Goal: Information Seeking & Learning: Learn about a topic

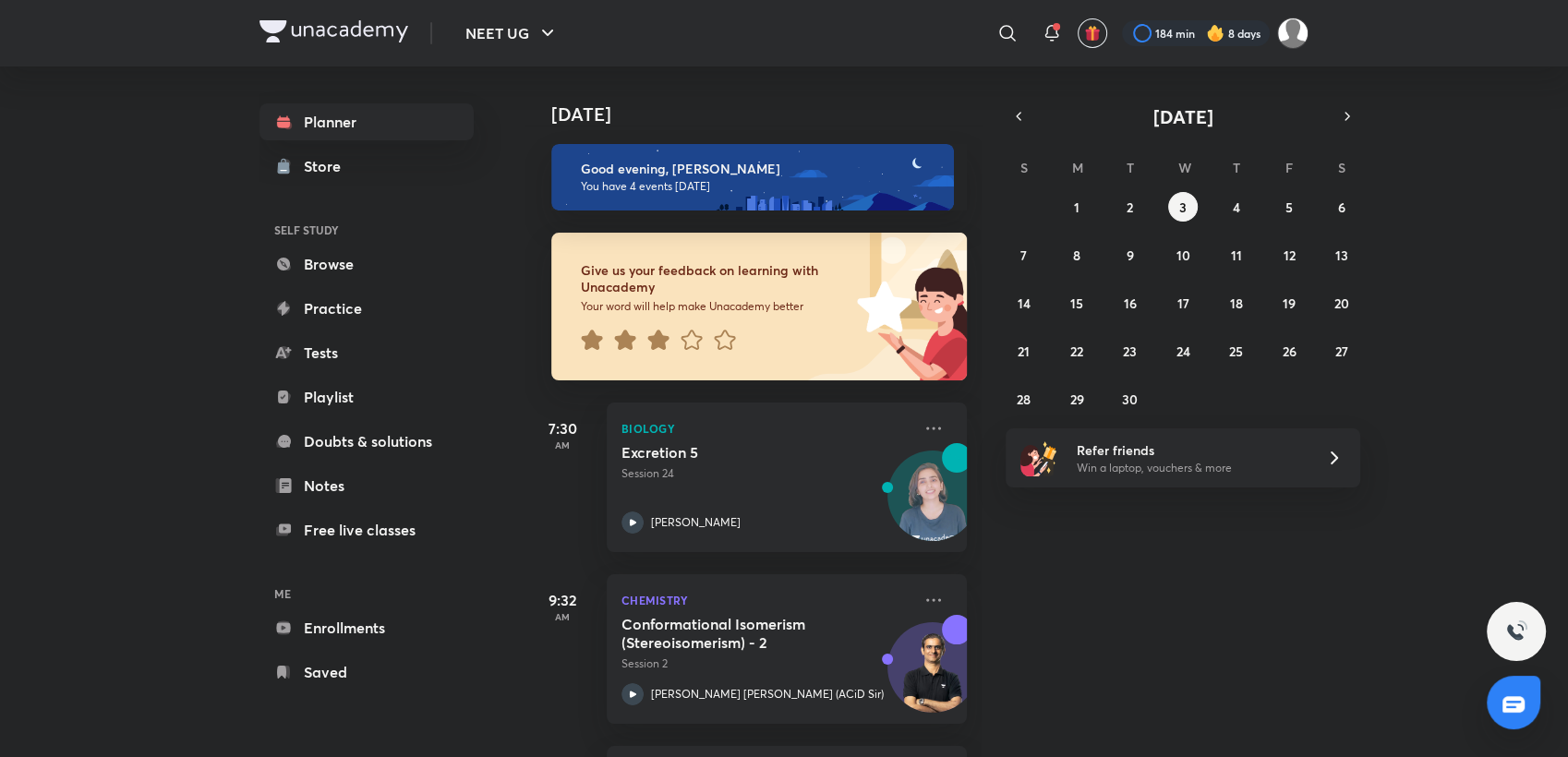
click at [661, 343] on icon at bounding box center [658, 340] width 21 height 20
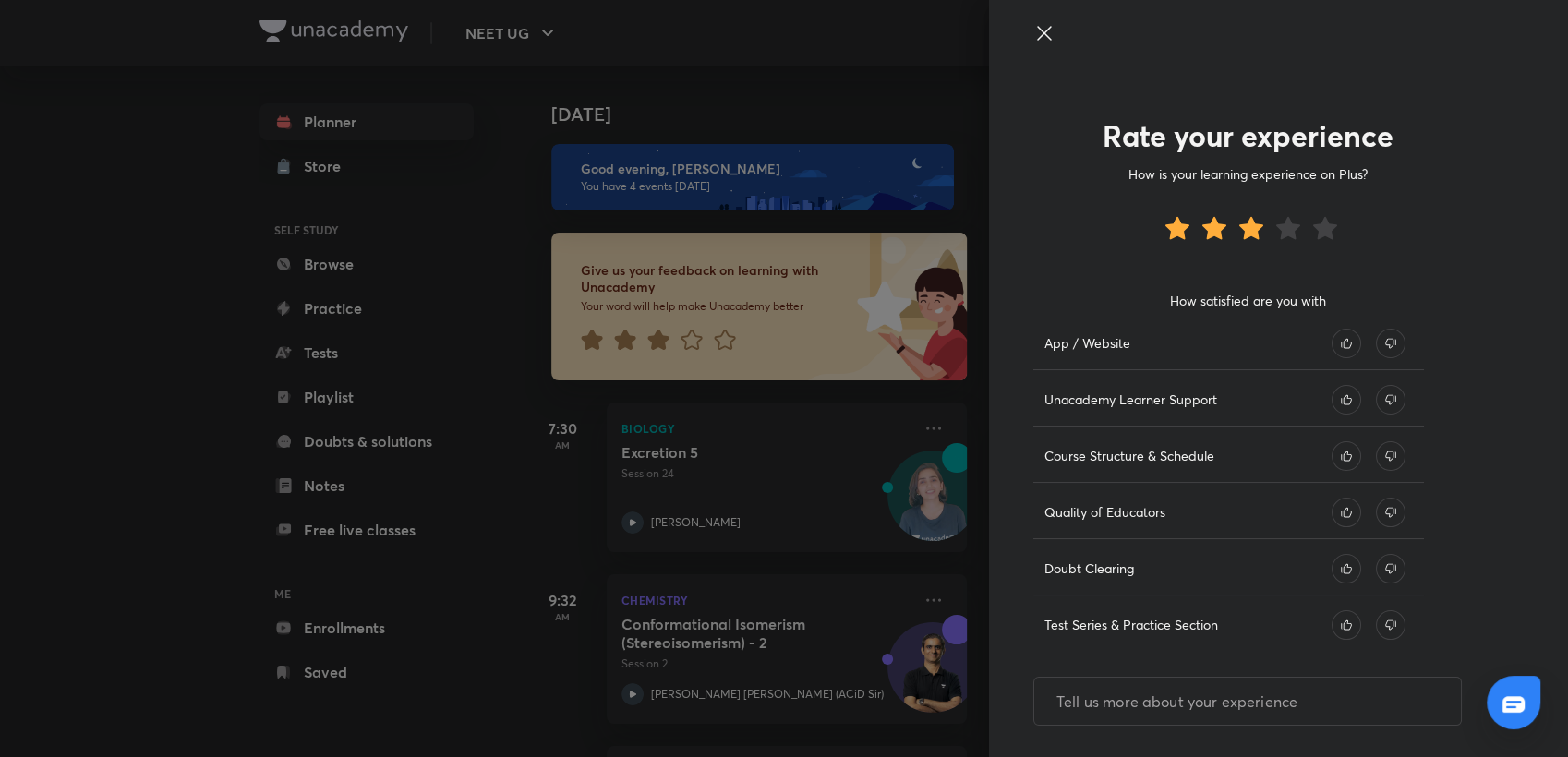
click at [1339, 342] on icon at bounding box center [1346, 343] width 30 height 30
click at [1381, 344] on icon at bounding box center [1390, 343] width 30 height 30
click at [1331, 391] on icon at bounding box center [1346, 399] width 30 height 30
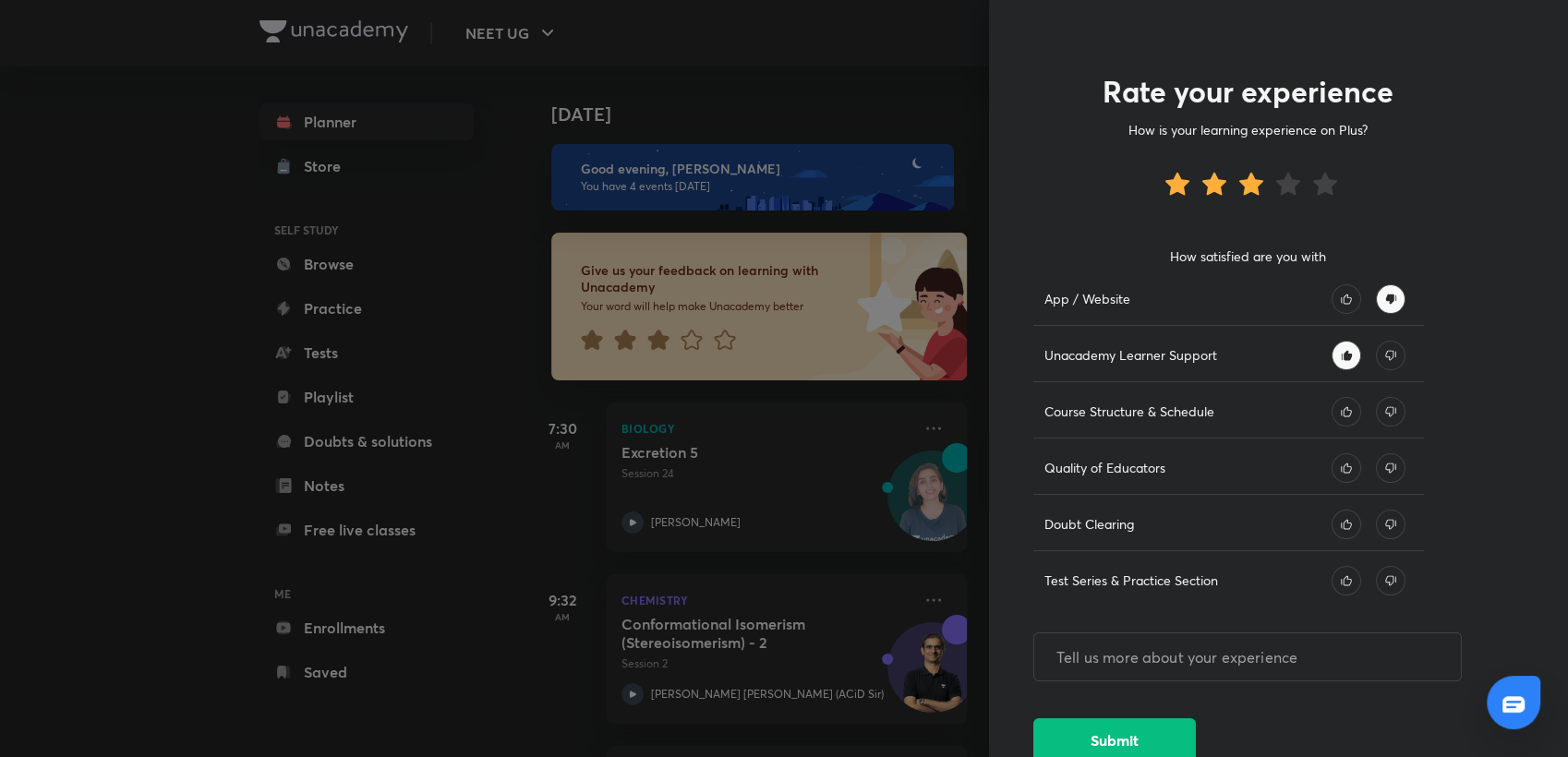
scroll to position [48, 0]
click at [1341, 403] on icon at bounding box center [1346, 408] width 11 height 11
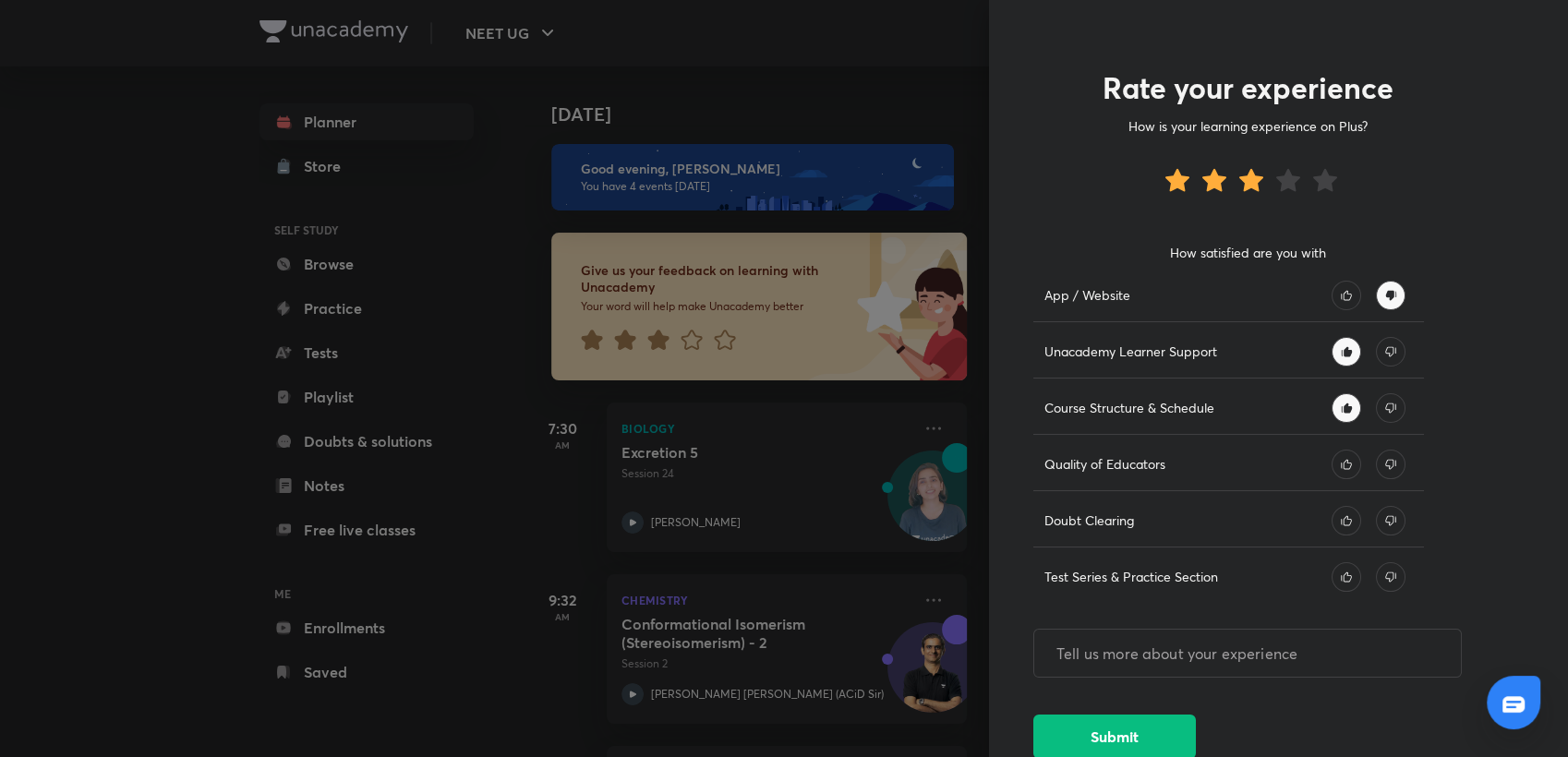
click at [1331, 455] on icon at bounding box center [1346, 464] width 30 height 30
click at [1341, 519] on icon at bounding box center [1346, 520] width 11 height 11
click at [1375, 568] on icon at bounding box center [1390, 577] width 30 height 30
click at [1375, 573] on icon at bounding box center [1390, 577] width 30 height 30
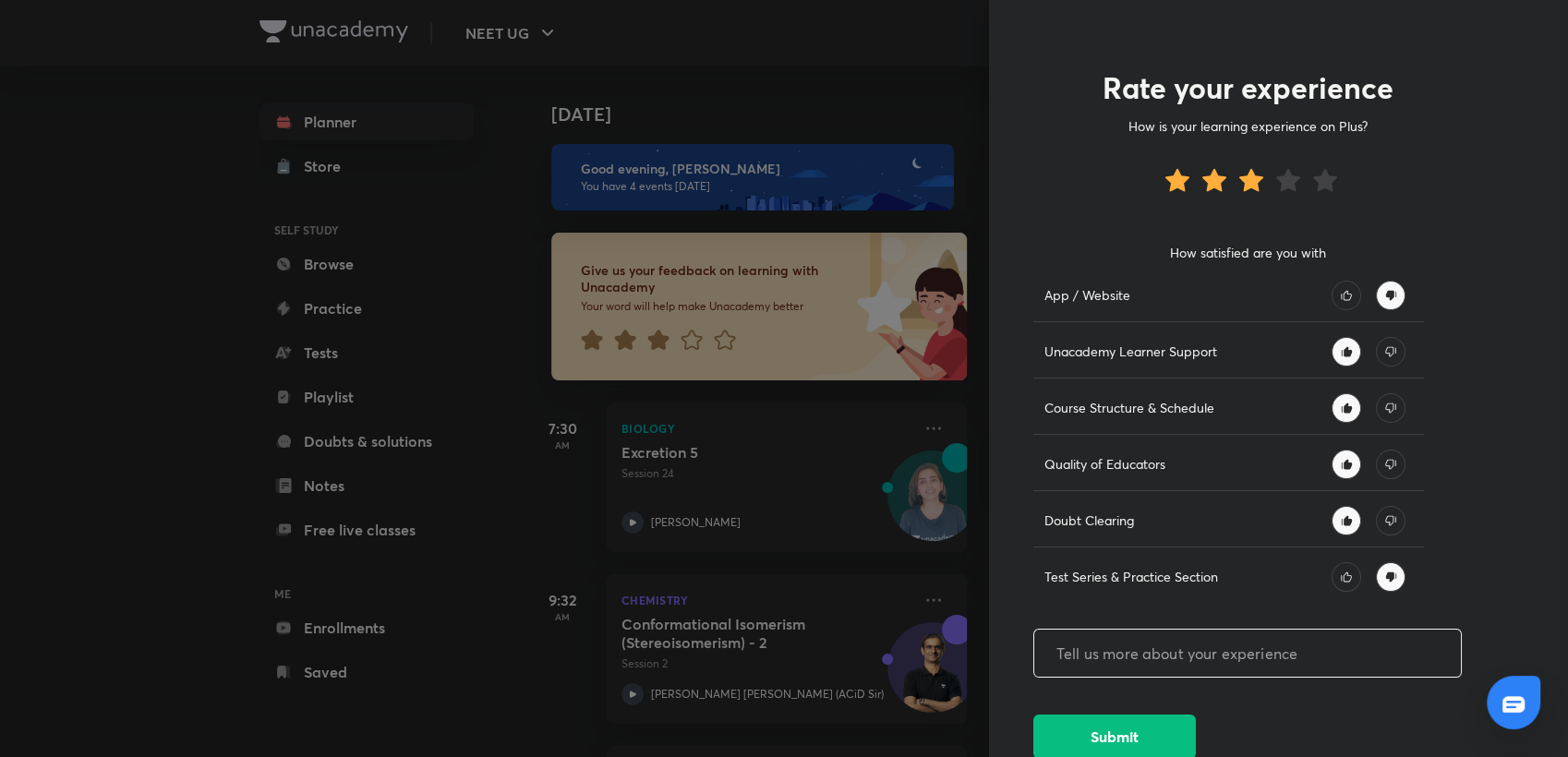
click at [1339, 632] on input "text" at bounding box center [1247, 653] width 427 height 47
drag, startPoint x: 1341, startPoint y: 654, endPoint x: 1346, endPoint y: 617, distance: 37.3
click at [1346, 617] on div "Rate your experience How is your learning experience on Plus? How satisfied are…" at bounding box center [1278, 378] width 579 height 757
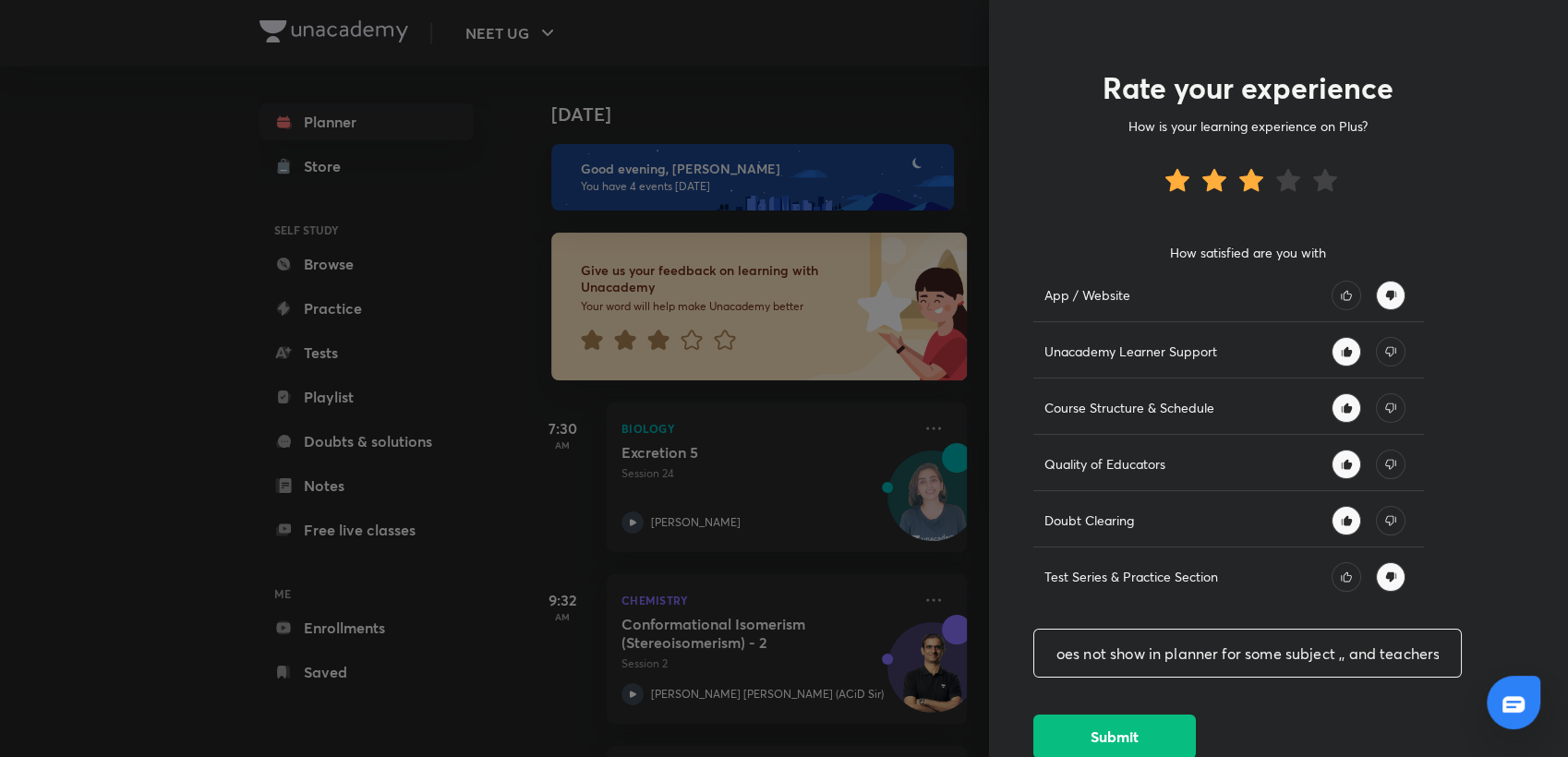
click at [1391, 656] on input "sometimes classes does not show in planner for some subject ,, and teachers" at bounding box center [1247, 653] width 427 height 47
click at [1414, 651] on input "sometimes classes does not show in planner for some subject ,, and teachers" at bounding box center [1247, 653] width 427 height 47
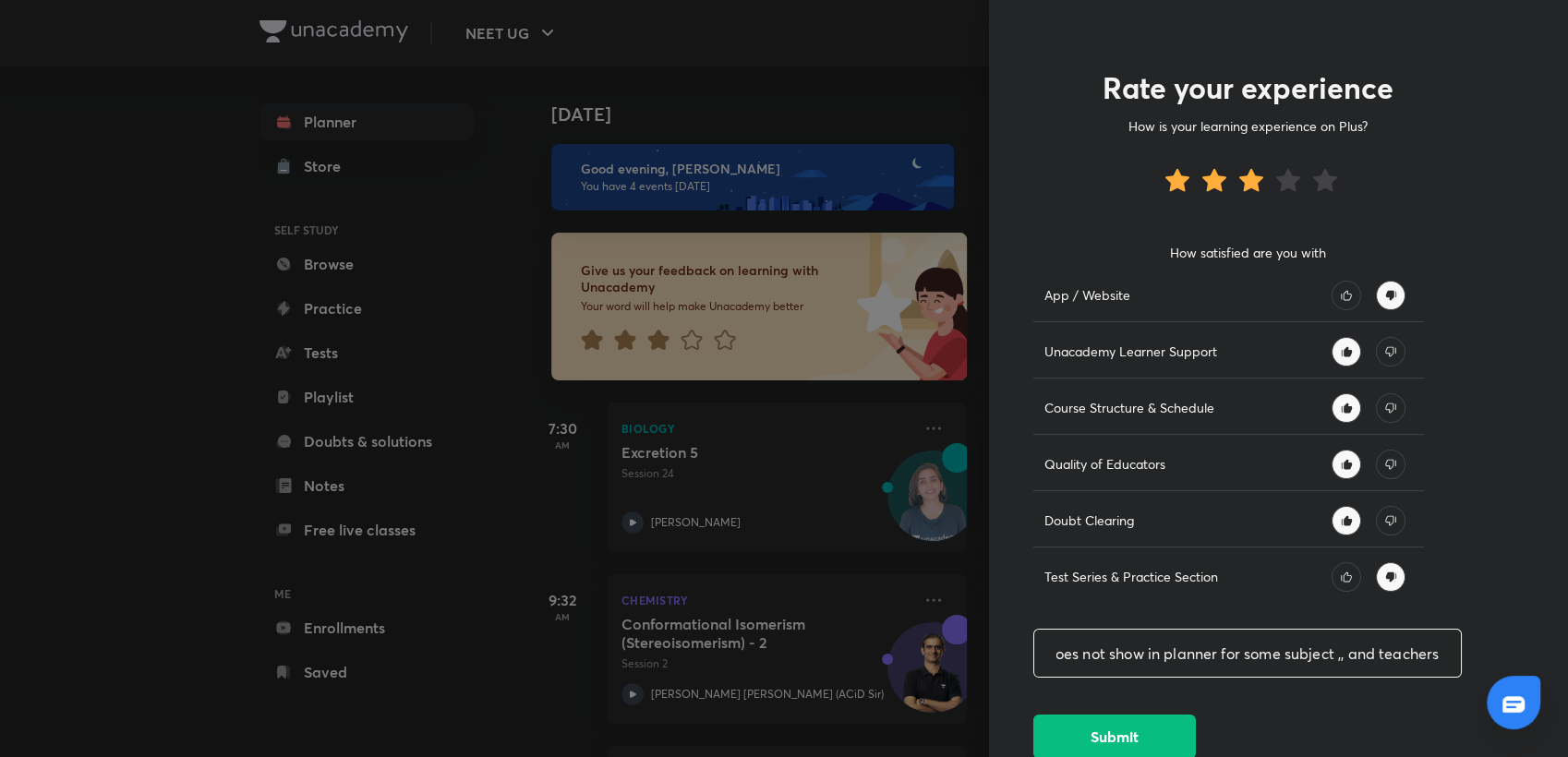
click at [1414, 651] on input "sometimes classes does not show in planner for some subject ,, and teachers" at bounding box center [1247, 653] width 427 height 47
click at [1431, 660] on input "sometimes classes does not show in planner for some subject ,, and teachers" at bounding box center [1247, 653] width 427 height 47
click at [1396, 655] on input "sometimes classes does not show in planner for some subject ,, and teachers sho…" at bounding box center [1247, 653] width 427 height 47
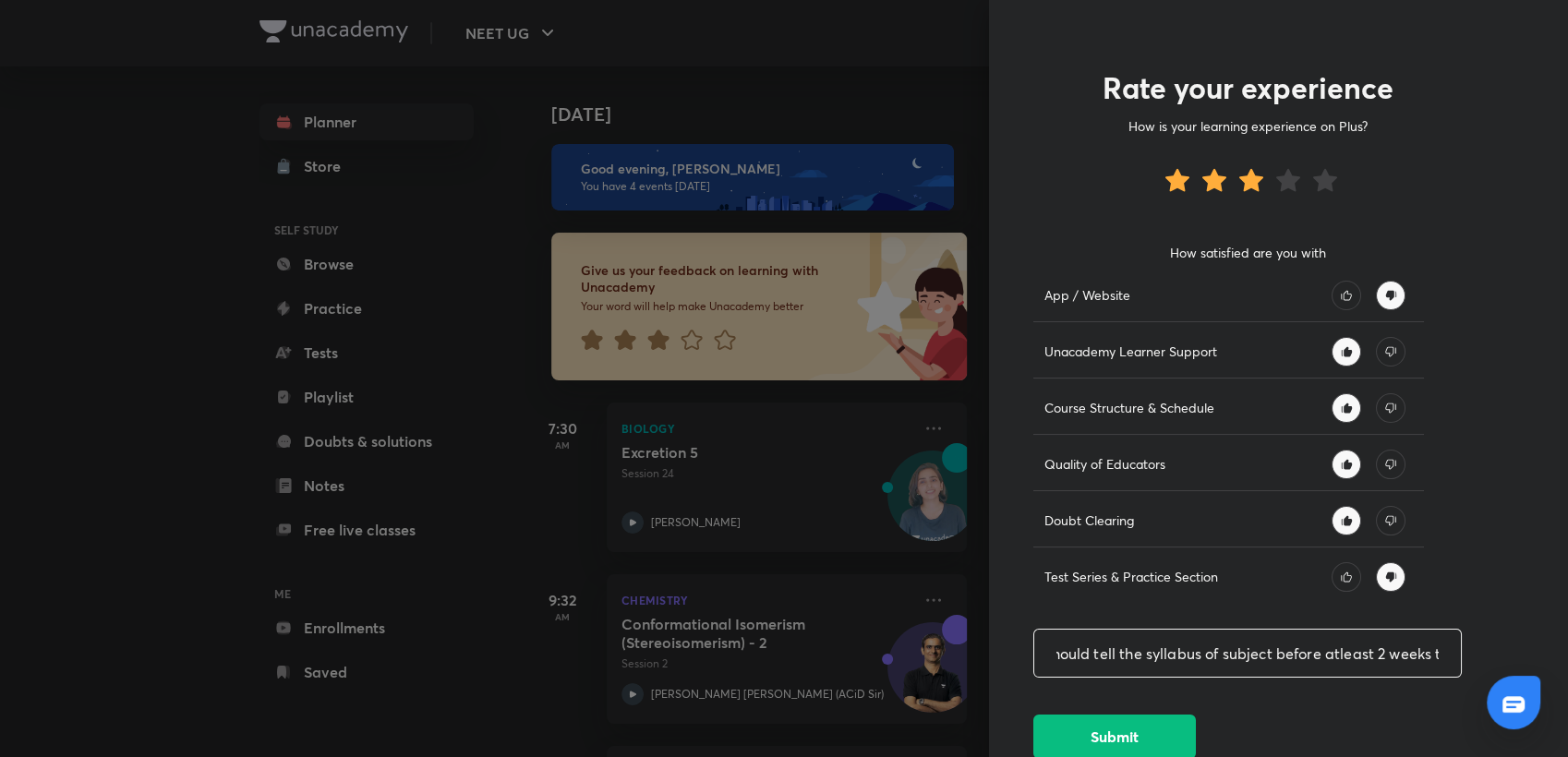
scroll to position [0, 545]
click at [1416, 652] on input "sometimes classes does not show in planner for some subject ,, and teachers sho…" at bounding box center [1247, 653] width 427 height 47
click at [1424, 654] on input "sometimes classes does not show in planner for some subject ,, and teachers sho…" at bounding box center [1247, 653] width 427 height 47
type input "sometimes classes does not show in planner for some subject ,, and teachers sho…"
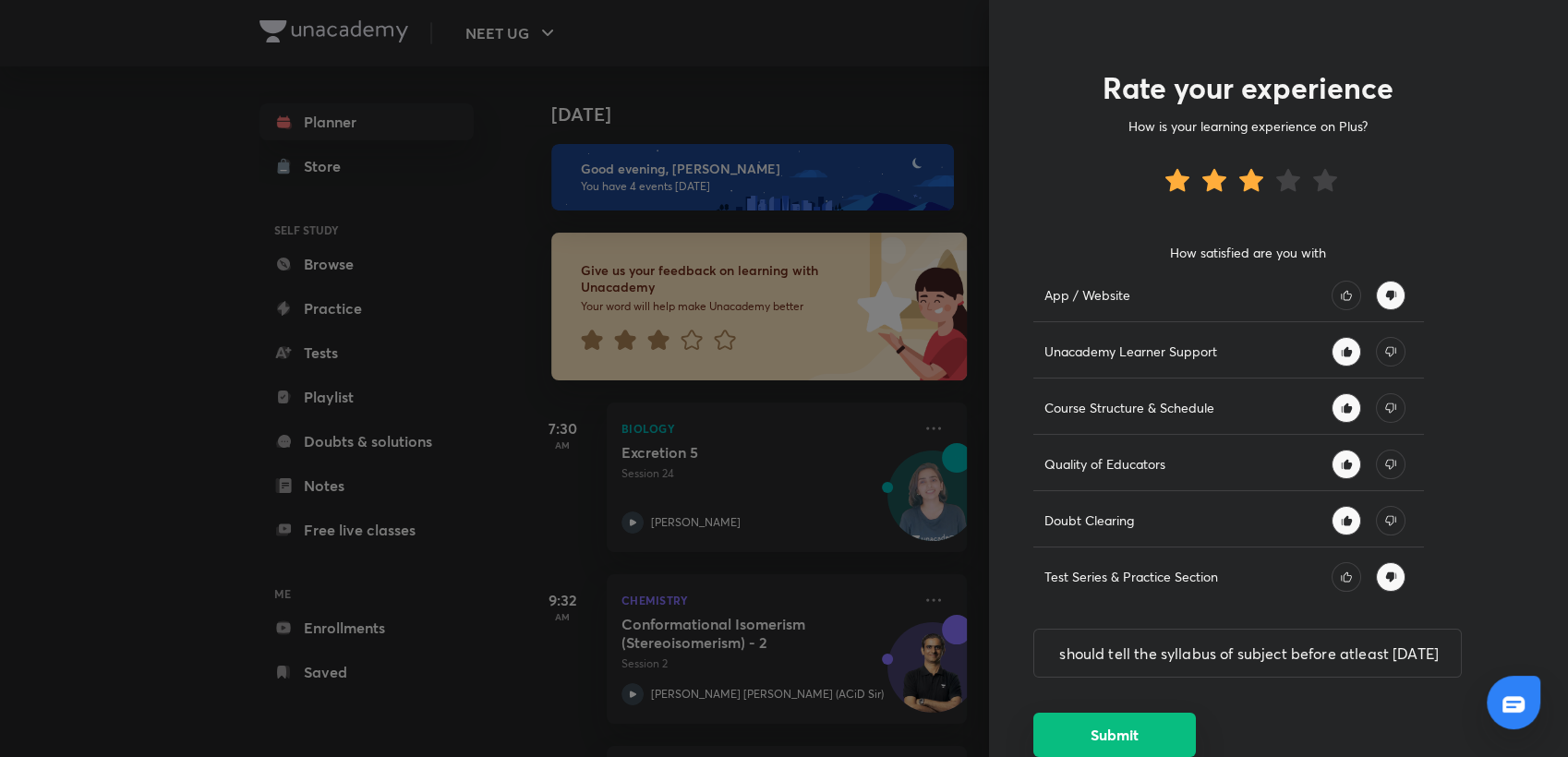
scroll to position [0, 0]
click at [1135, 735] on button "Submit" at bounding box center [1113, 735] width 162 height 44
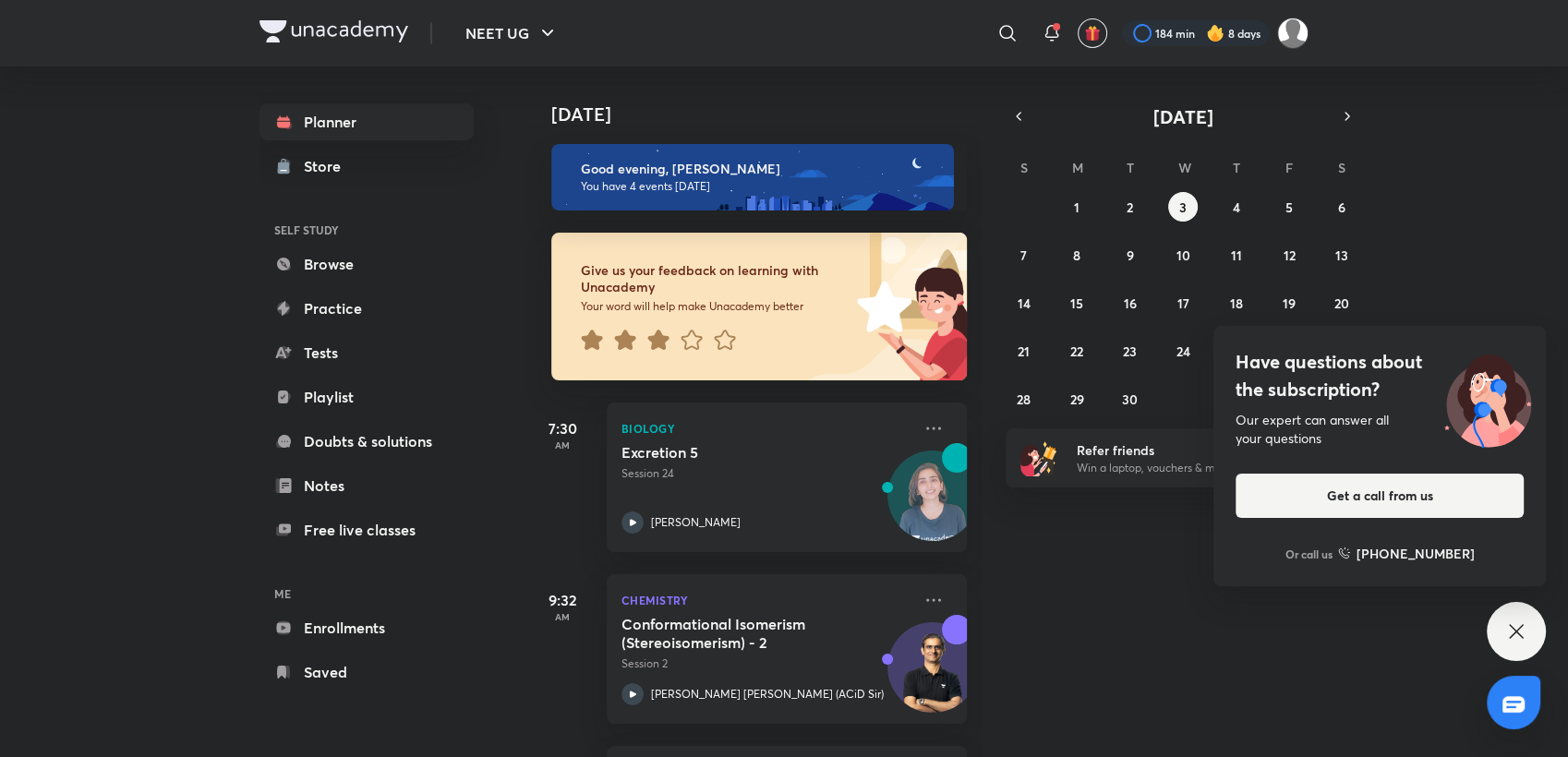
click at [663, 333] on icon at bounding box center [658, 340] width 22 height 22
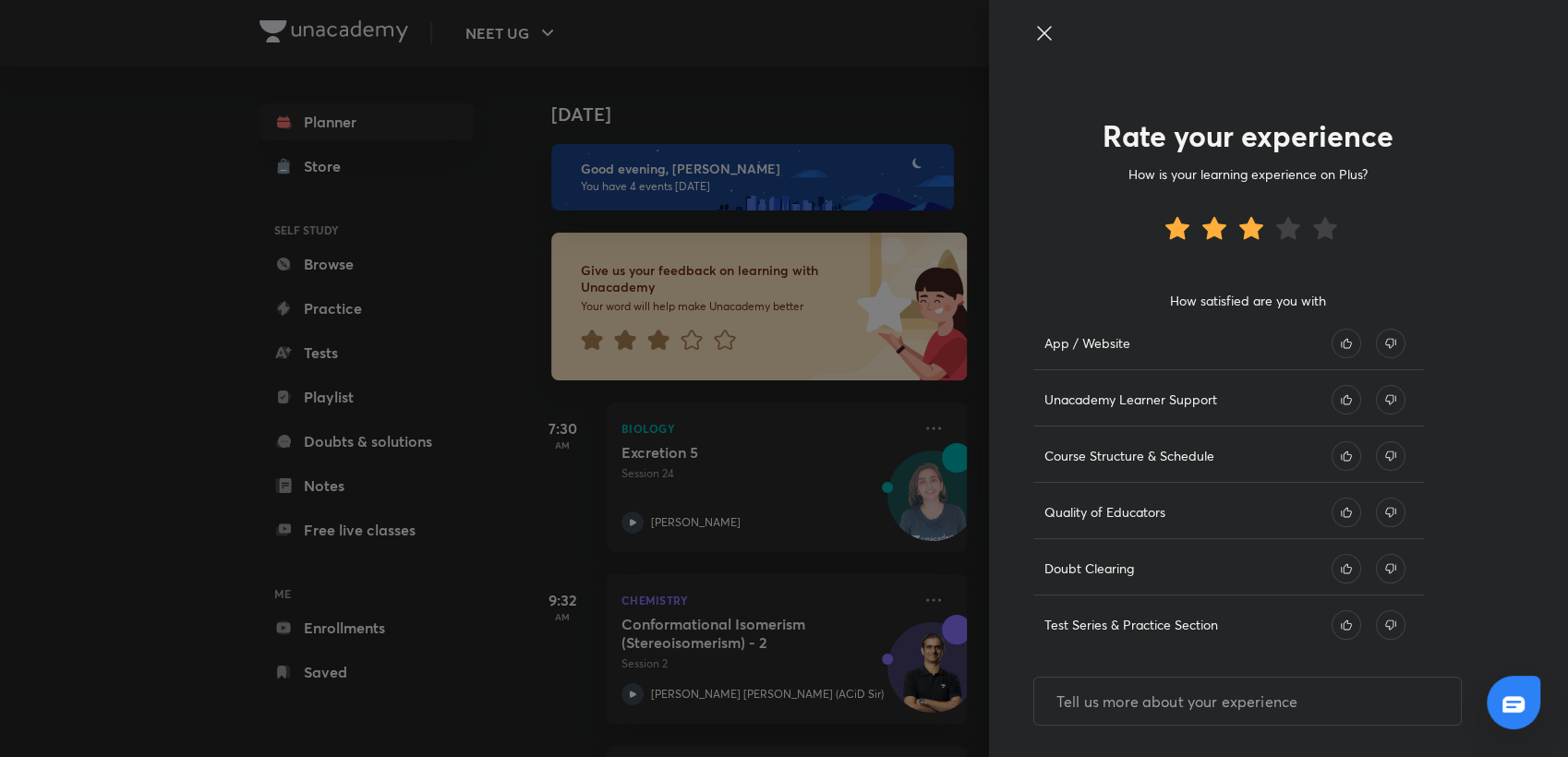
click at [701, 374] on div at bounding box center [784, 378] width 1568 height 757
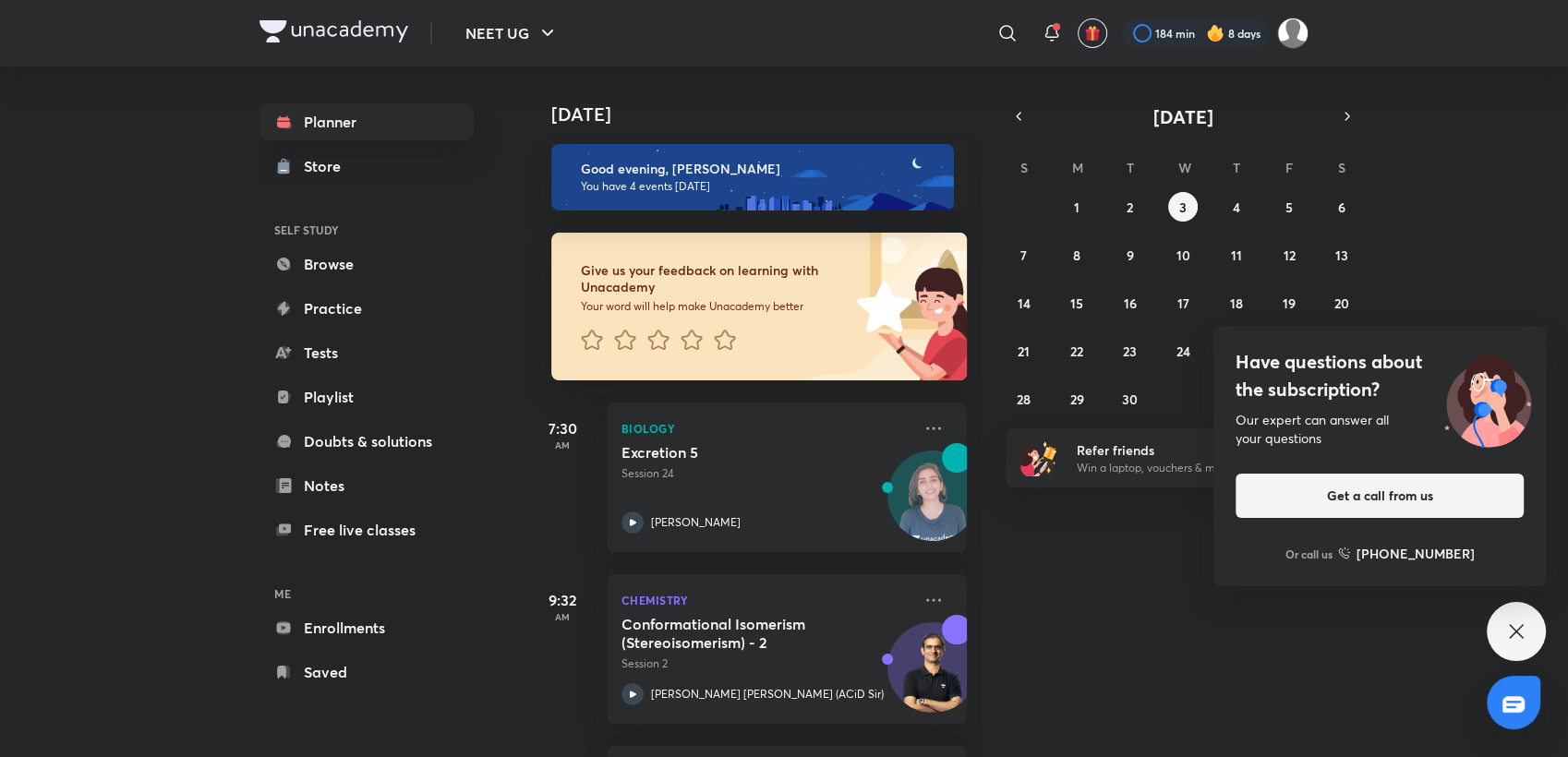
click at [1512, 632] on icon at bounding box center [1515, 631] width 22 height 22
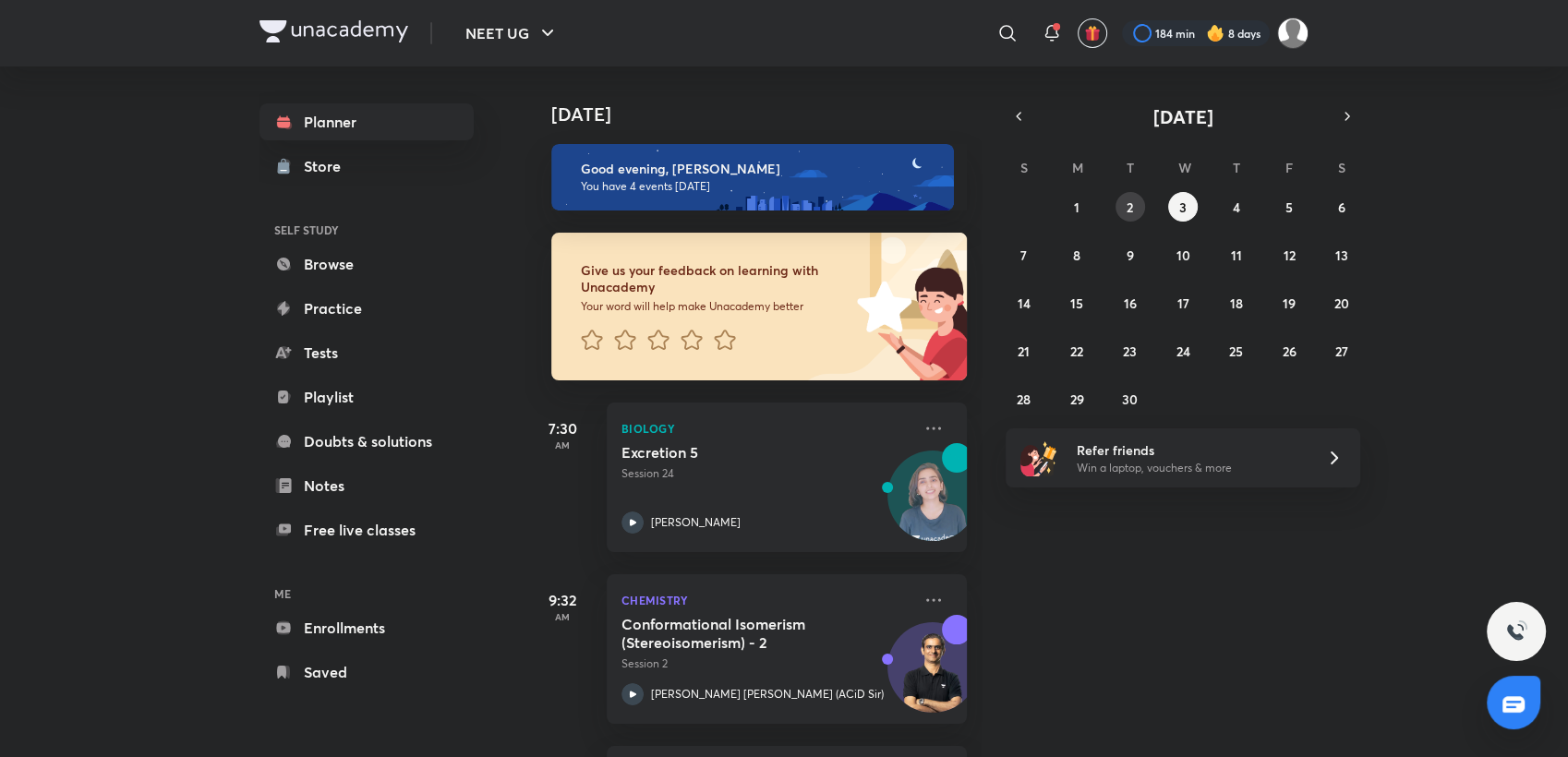
click at [1127, 218] on button "2" at bounding box center [1130, 206] width 30 height 30
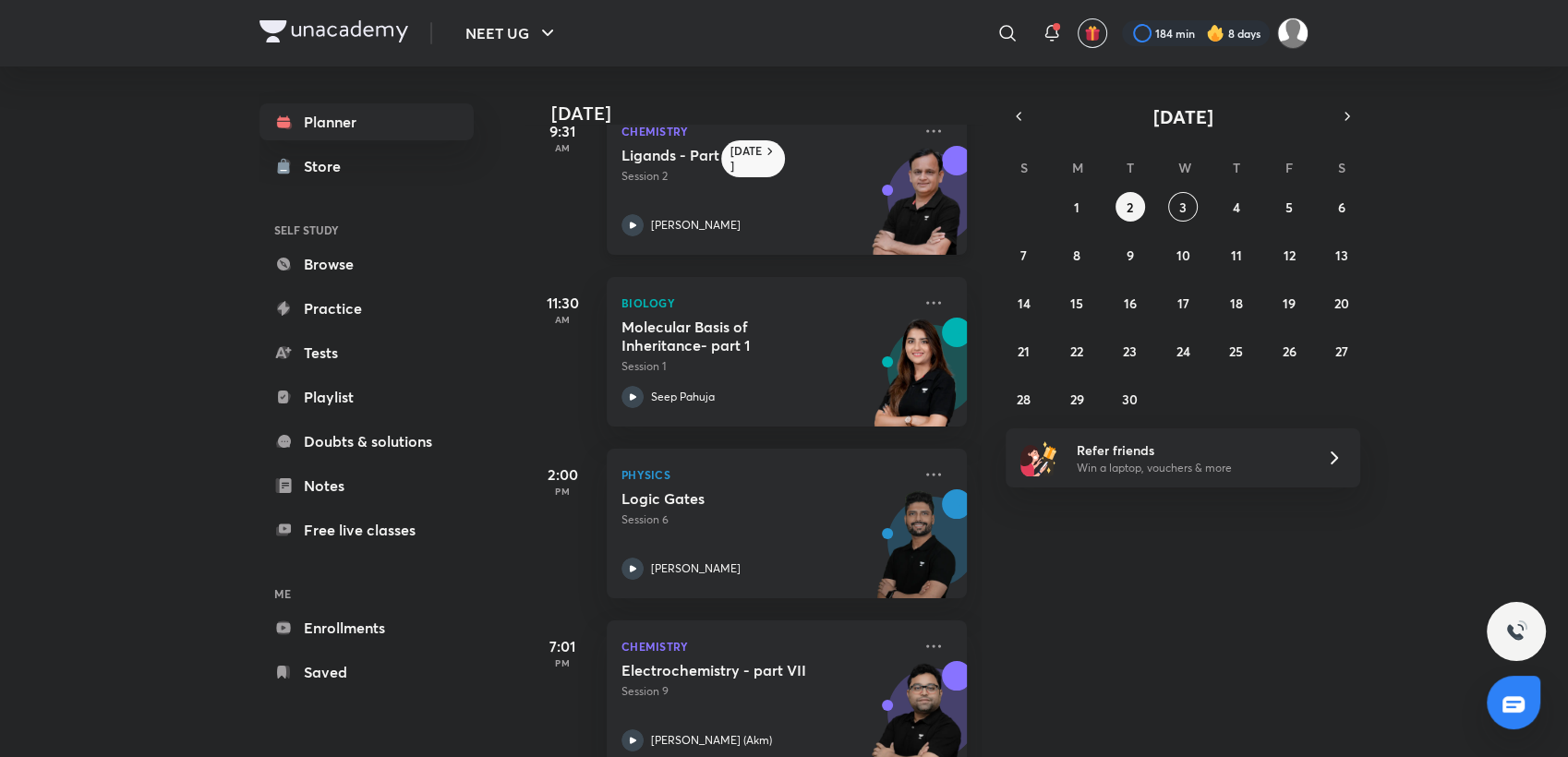
scroll to position [257, 0]
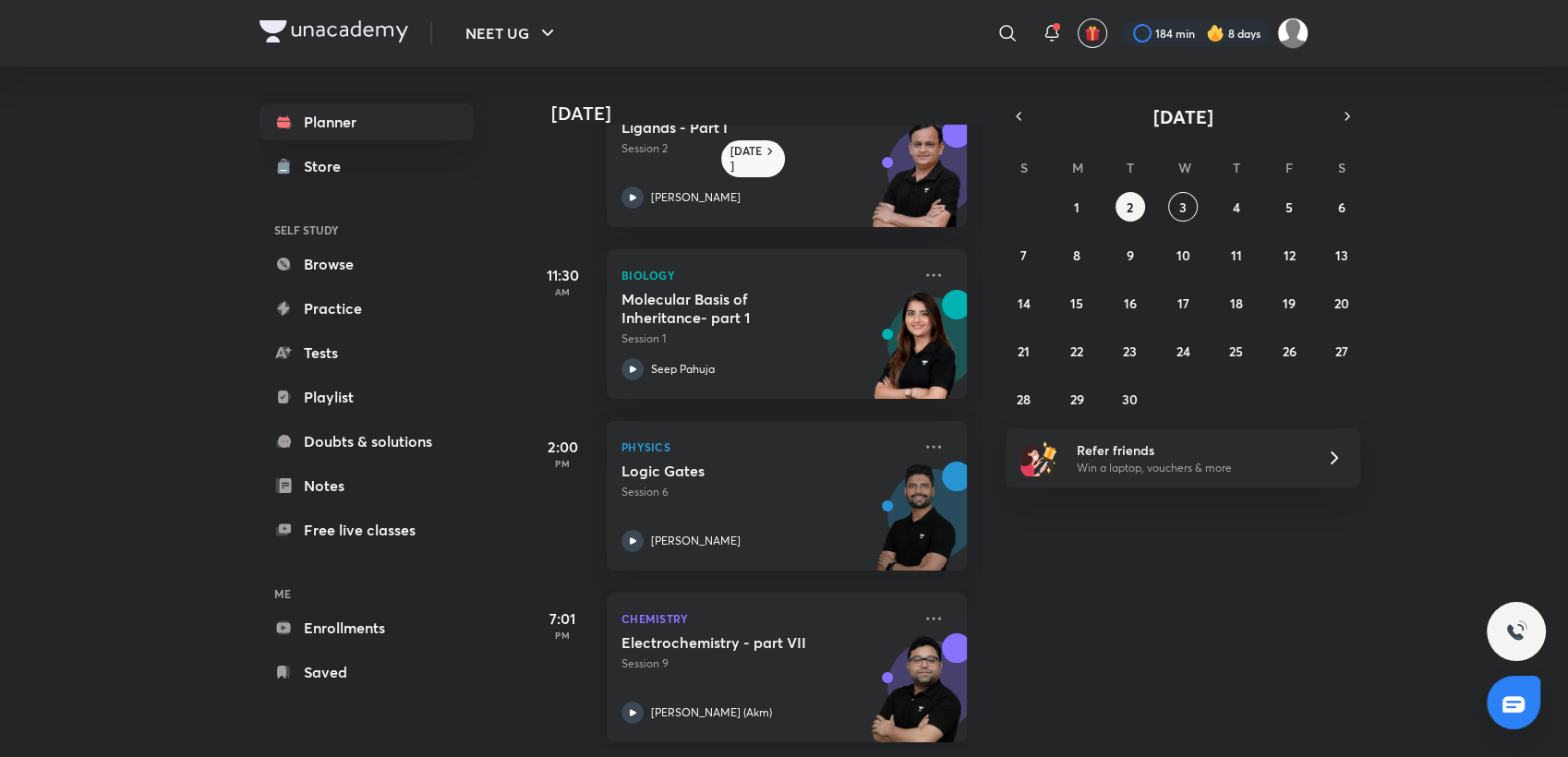
click at [761, 658] on div "Electrochemistry - part VII Session 9 [PERSON_NAME] (Akm)" at bounding box center [766, 678] width 290 height 90
click at [1011, 120] on icon "button" at bounding box center [1018, 116] width 14 height 16
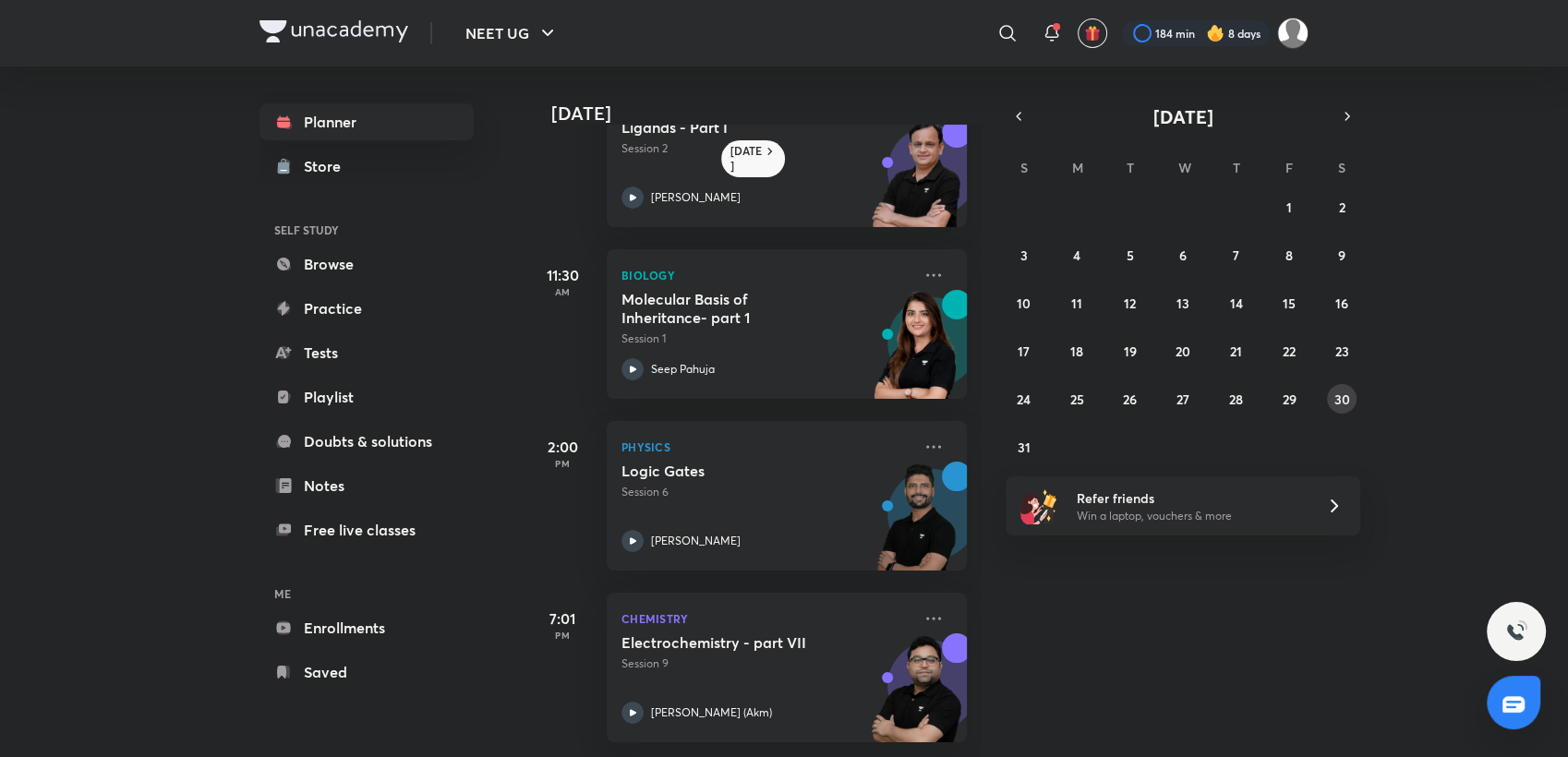
click at [1325, 397] on div "27 28 29 30 31 1 2 3 4 5 6 7 8 9 10 11 12 13 14 15 16 17 18 19 20 21 22 23 24 2…" at bounding box center [1182, 326] width 355 height 270
click at [1337, 390] on abbr "30" at bounding box center [1342, 399] width 15 height 17
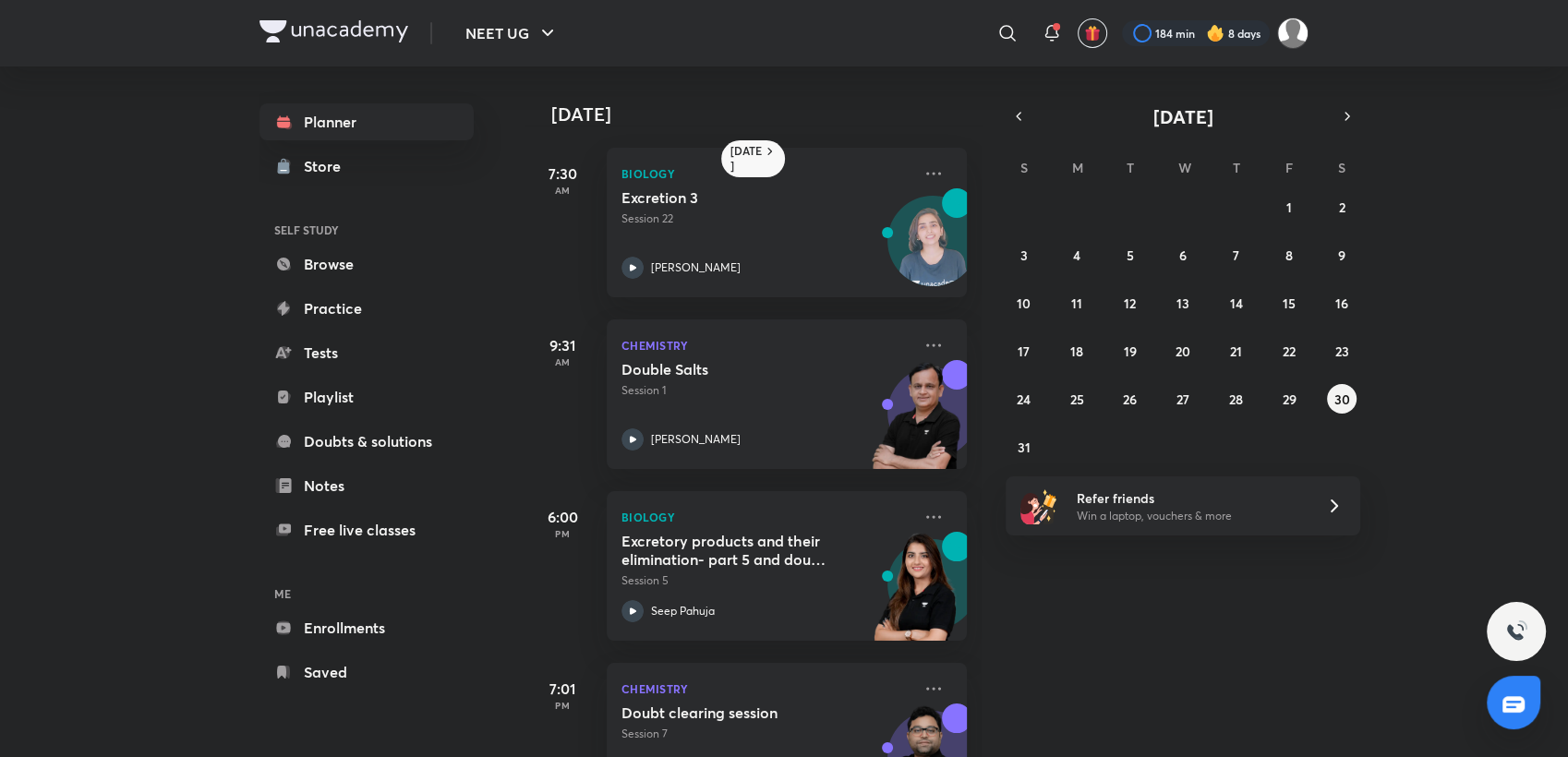
scroll to position [85, 0]
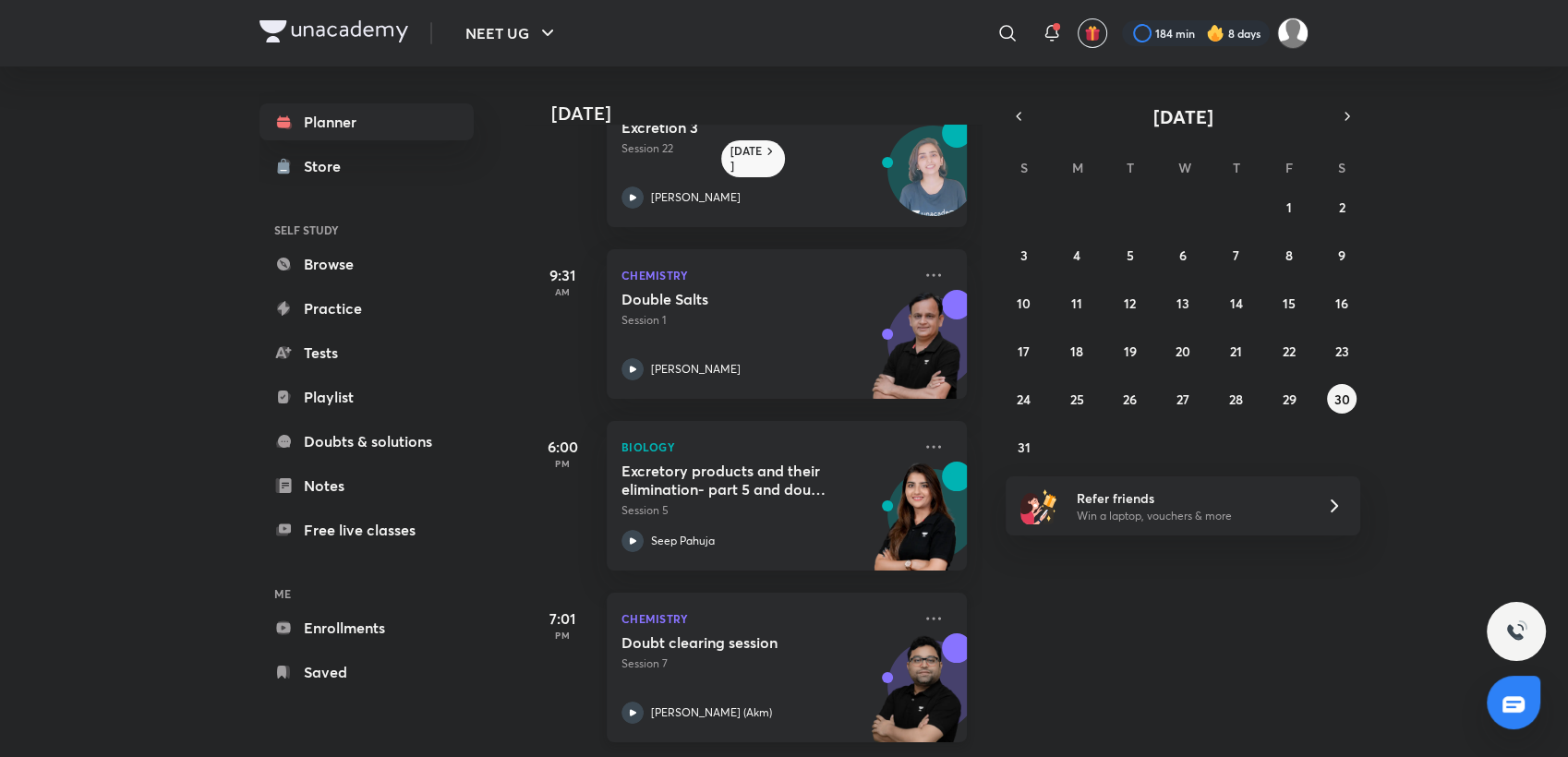
click at [737, 656] on p "Session 7" at bounding box center [766, 664] width 290 height 16
click at [1021, 459] on button "31" at bounding box center [1023, 447] width 30 height 30
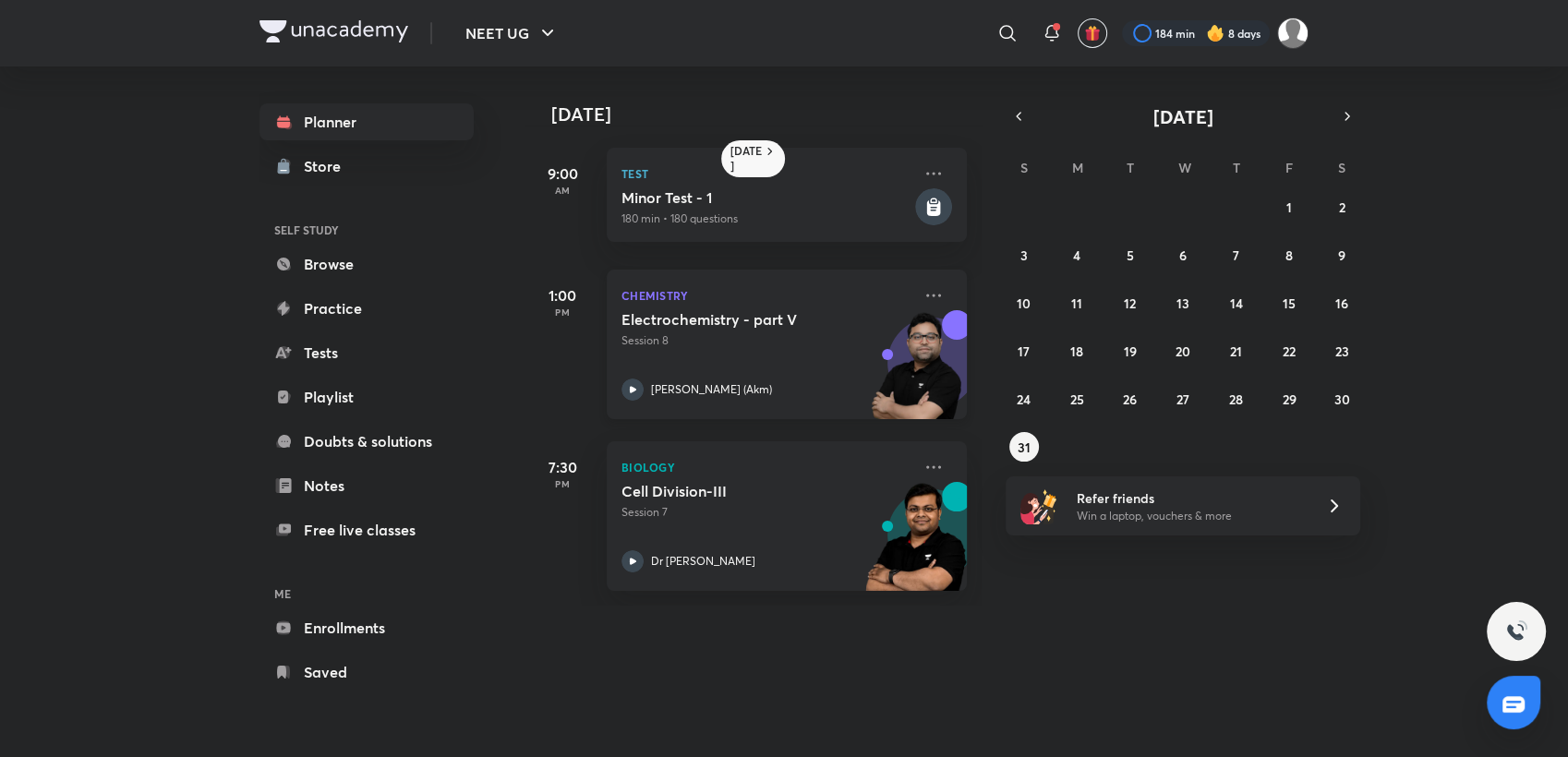
click at [770, 374] on div "Electrochemistry - part V Session 8 [PERSON_NAME] (Akm)" at bounding box center [766, 355] width 290 height 90
click at [1351, 119] on icon "button" at bounding box center [1346, 116] width 14 height 16
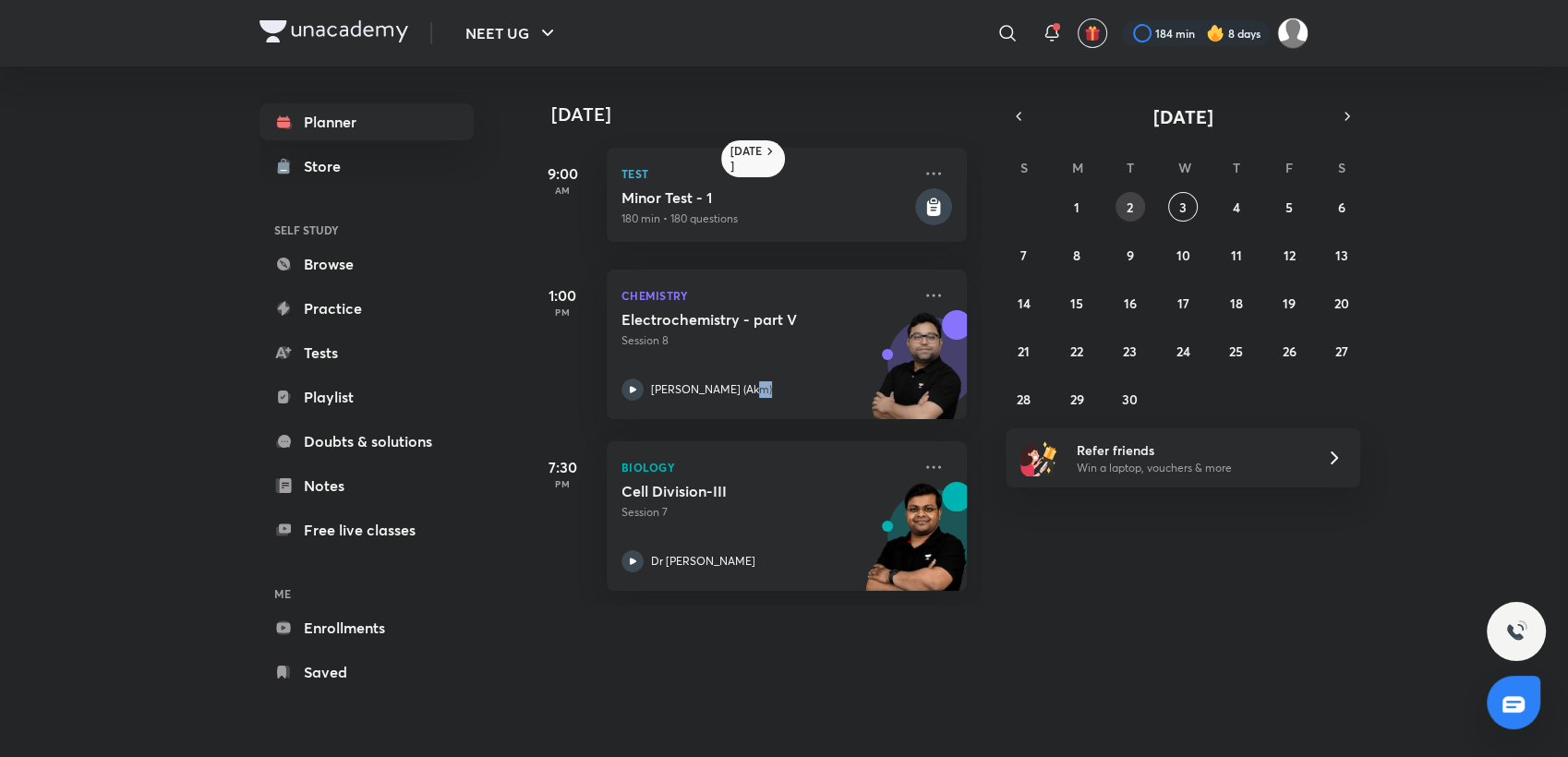
click at [1118, 208] on button "2" at bounding box center [1130, 206] width 30 height 30
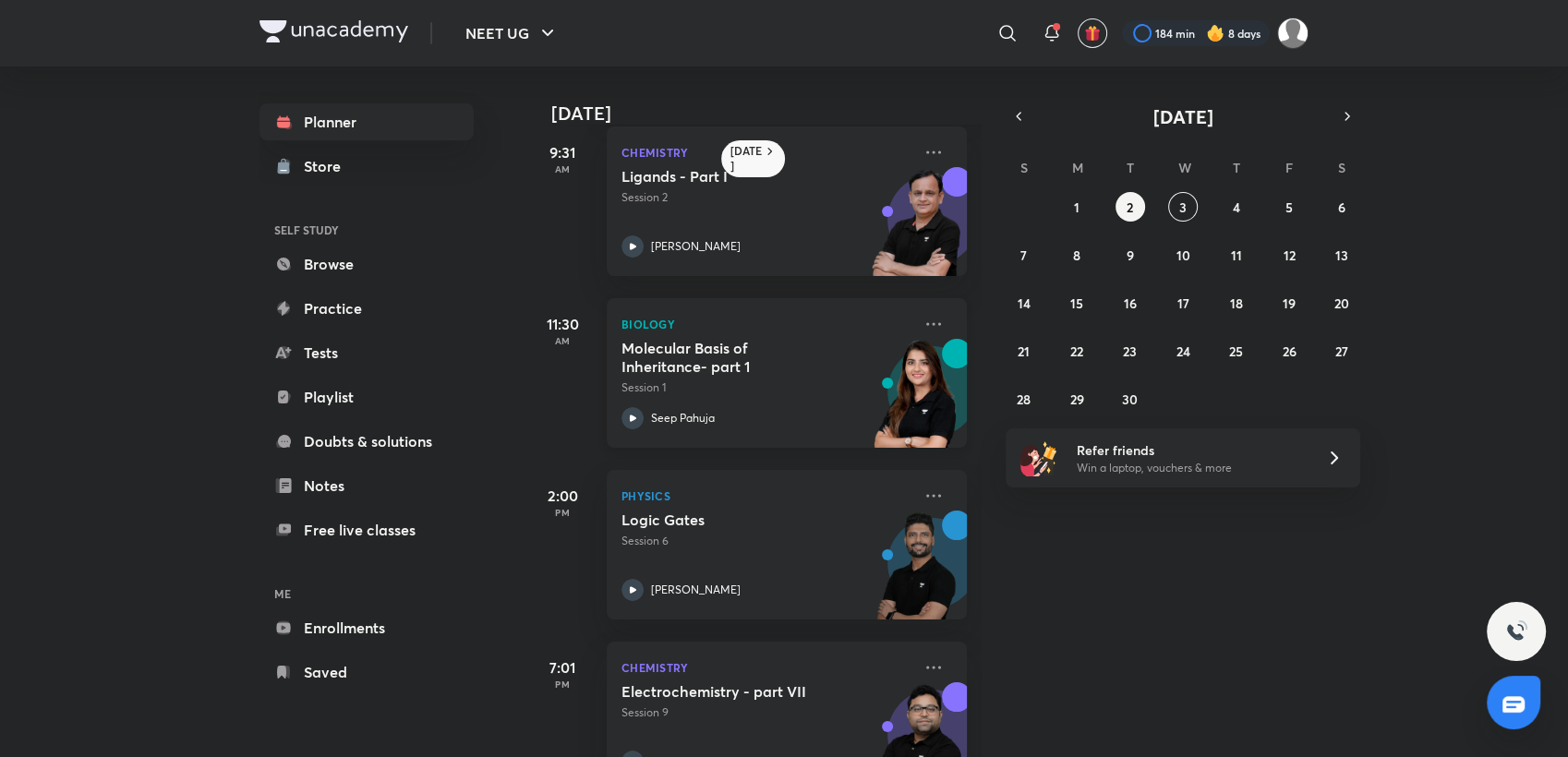
scroll to position [257, 0]
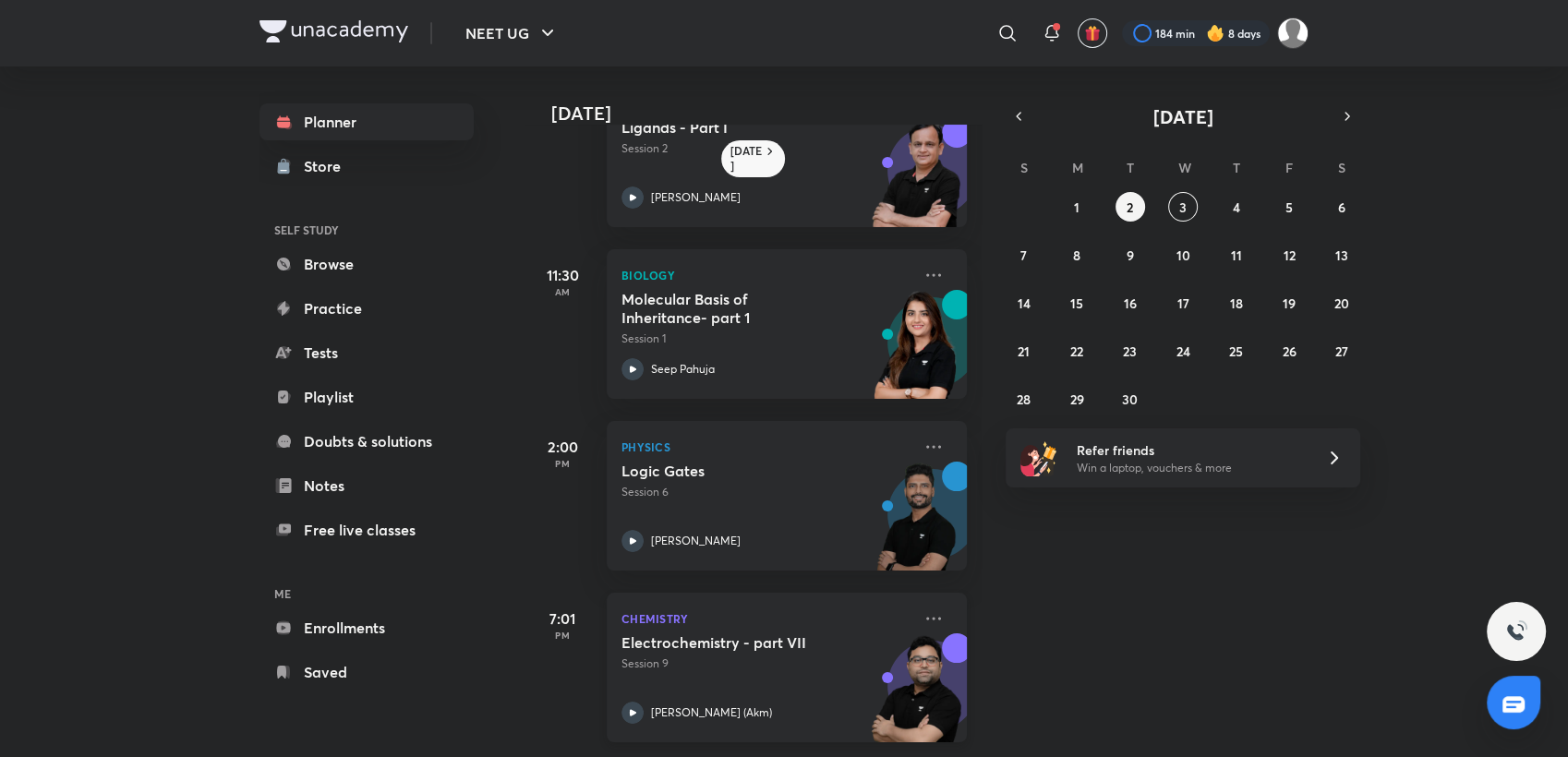
click at [774, 681] on div "Electrochemistry - part VII Session 9 [PERSON_NAME] (Akm)" at bounding box center [766, 678] width 290 height 90
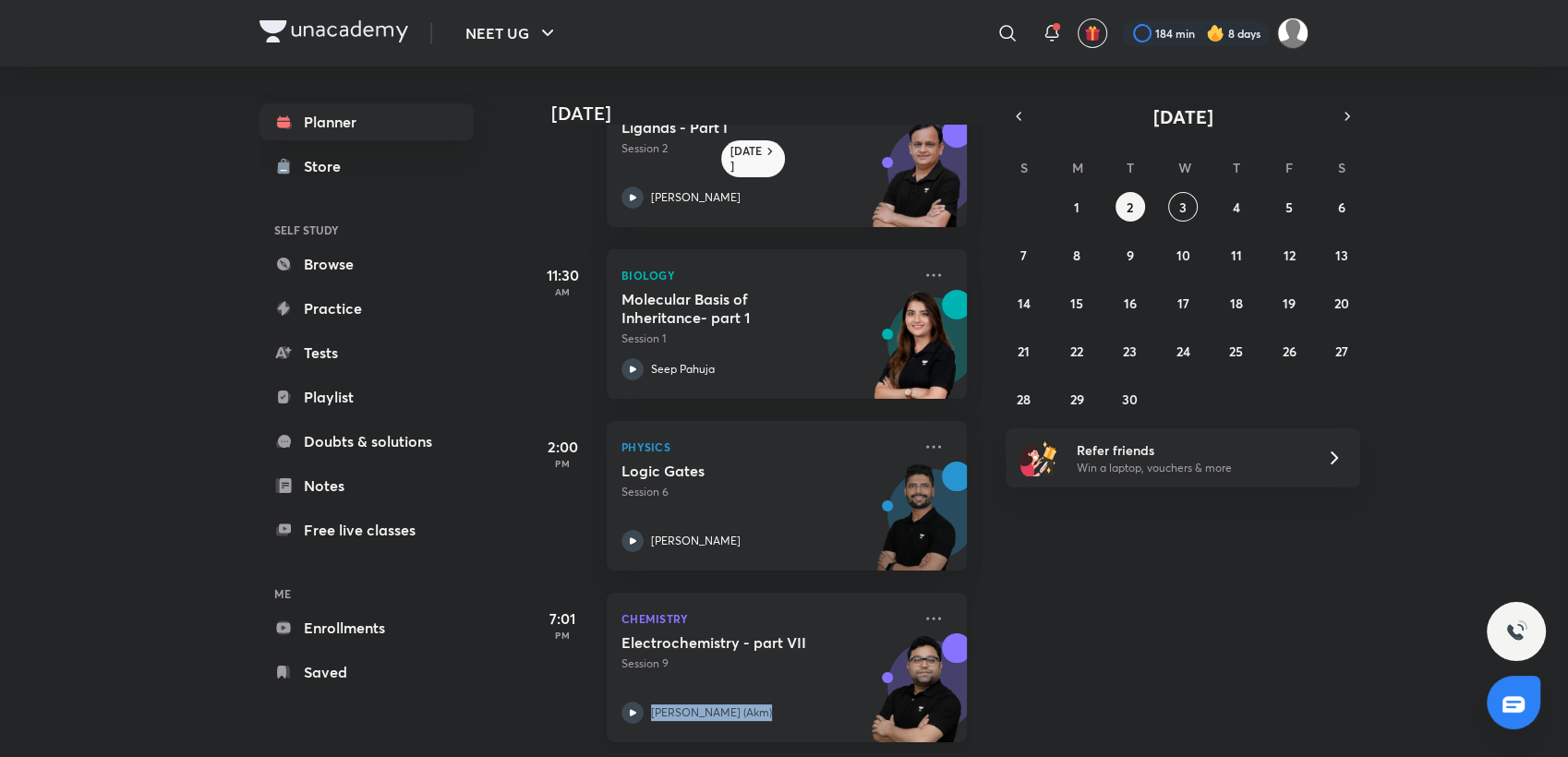
click at [774, 681] on div "Electrochemistry - part VII Session 9 [PERSON_NAME] (Akm)" at bounding box center [766, 678] width 290 height 90
drag, startPoint x: 774, startPoint y: 681, endPoint x: 703, endPoint y: 696, distance: 72.6
click at [703, 705] on p "[PERSON_NAME] (Akm)" at bounding box center [712, 713] width 121 height 16
click at [745, 702] on div "[PERSON_NAME] (Akm)" at bounding box center [766, 713] width 290 height 22
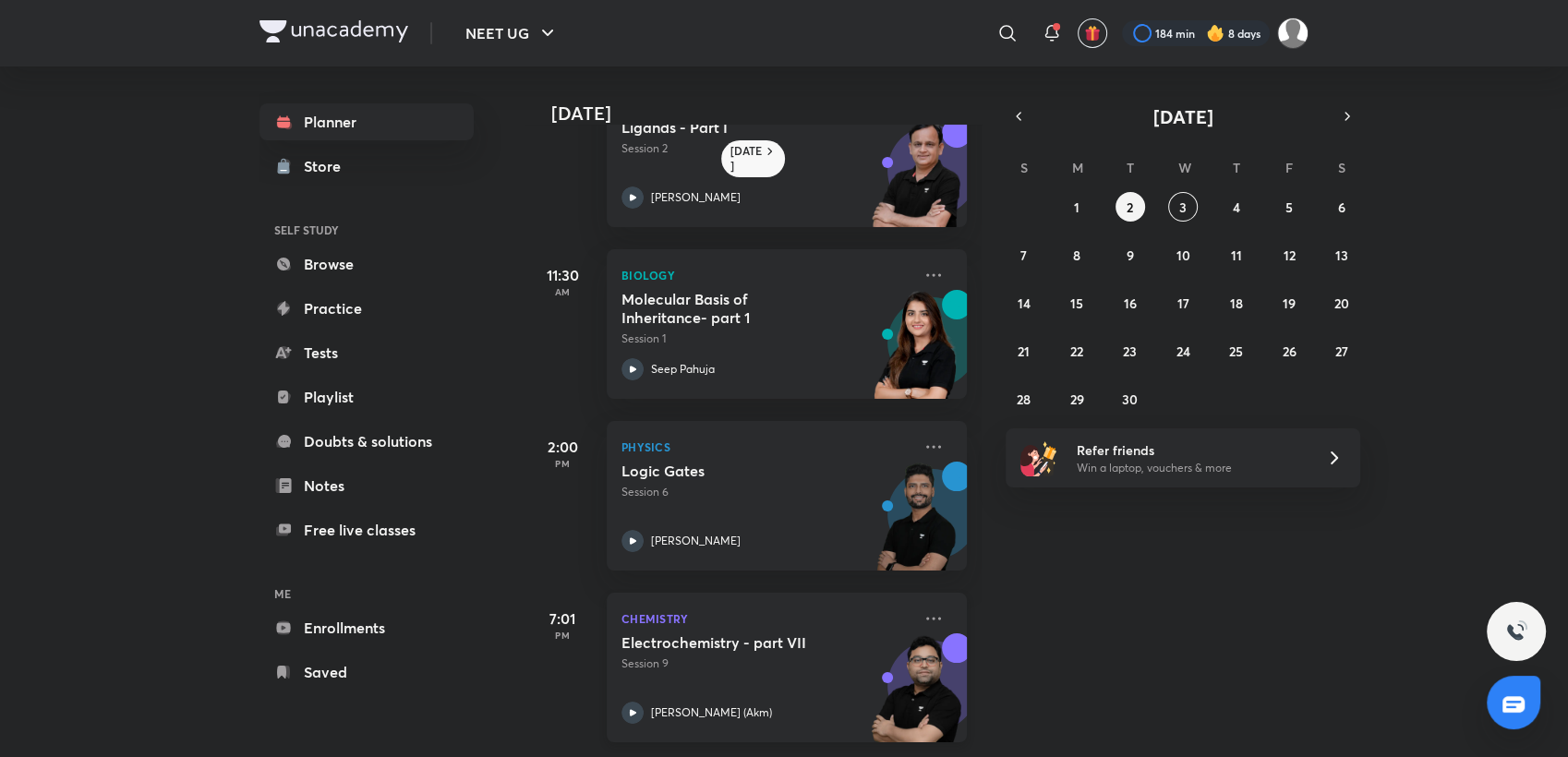
click at [768, 702] on div "[PERSON_NAME] (Akm)" at bounding box center [766, 713] width 290 height 22
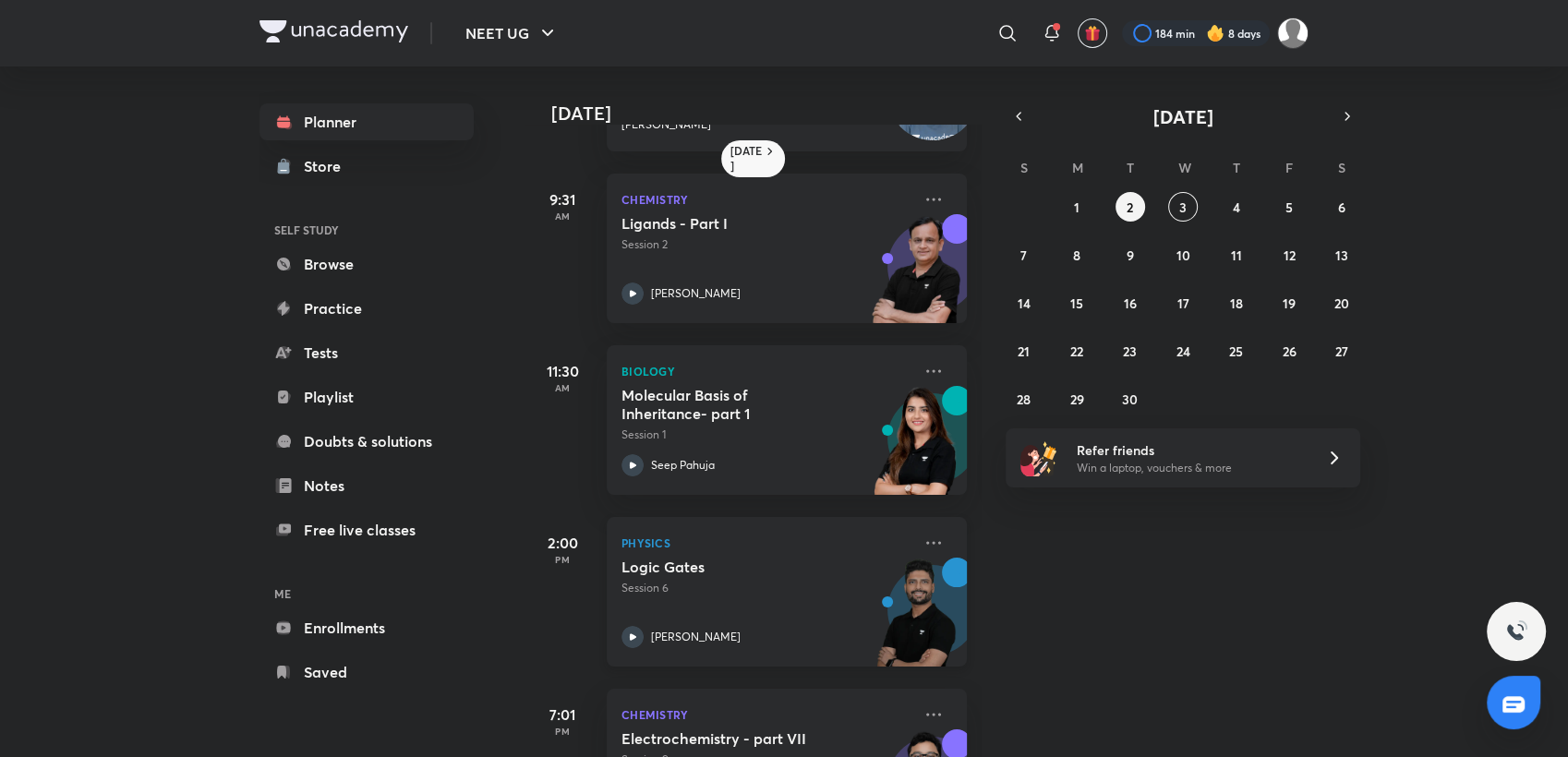
scroll to position [144, 0]
click at [1135, 202] on button "2" at bounding box center [1130, 206] width 30 height 30
click at [1014, 108] on icon "button" at bounding box center [1018, 116] width 14 height 16
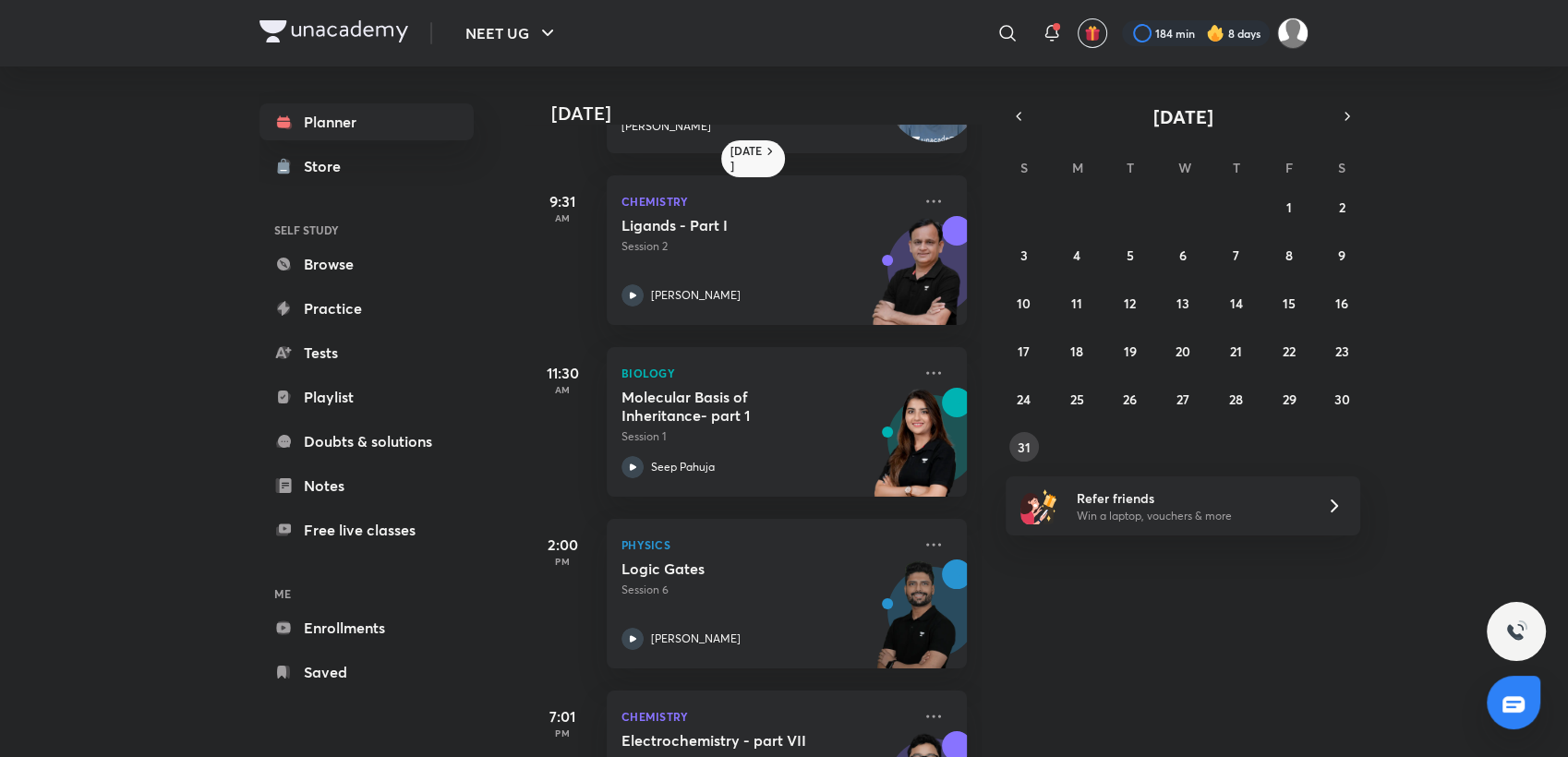
click at [1026, 451] on abbr "31" at bounding box center [1023, 447] width 12 height 17
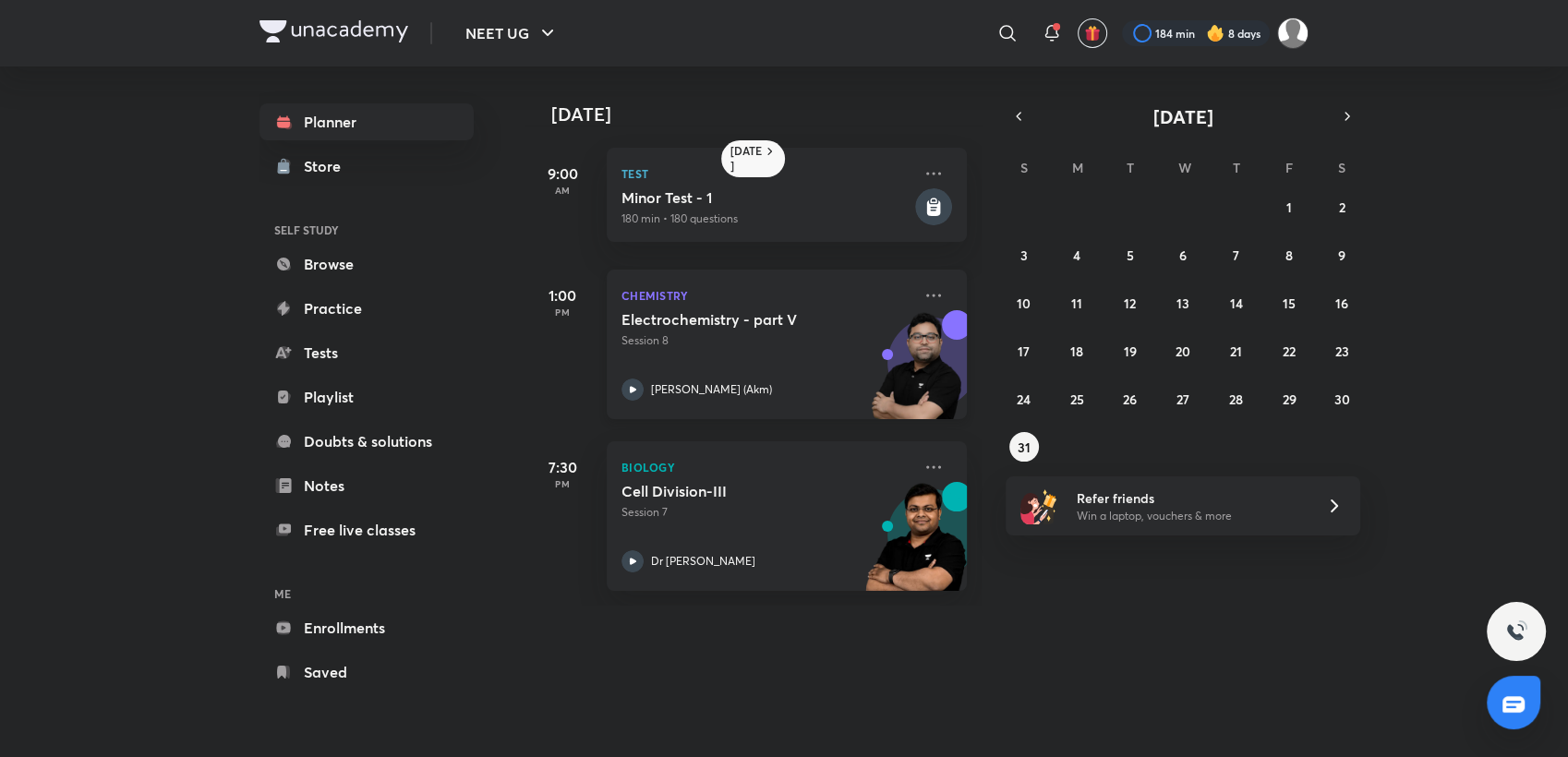
click at [757, 356] on div "Electrochemistry - part V Session 8 [PERSON_NAME] (Akm)" at bounding box center [766, 355] width 290 height 90
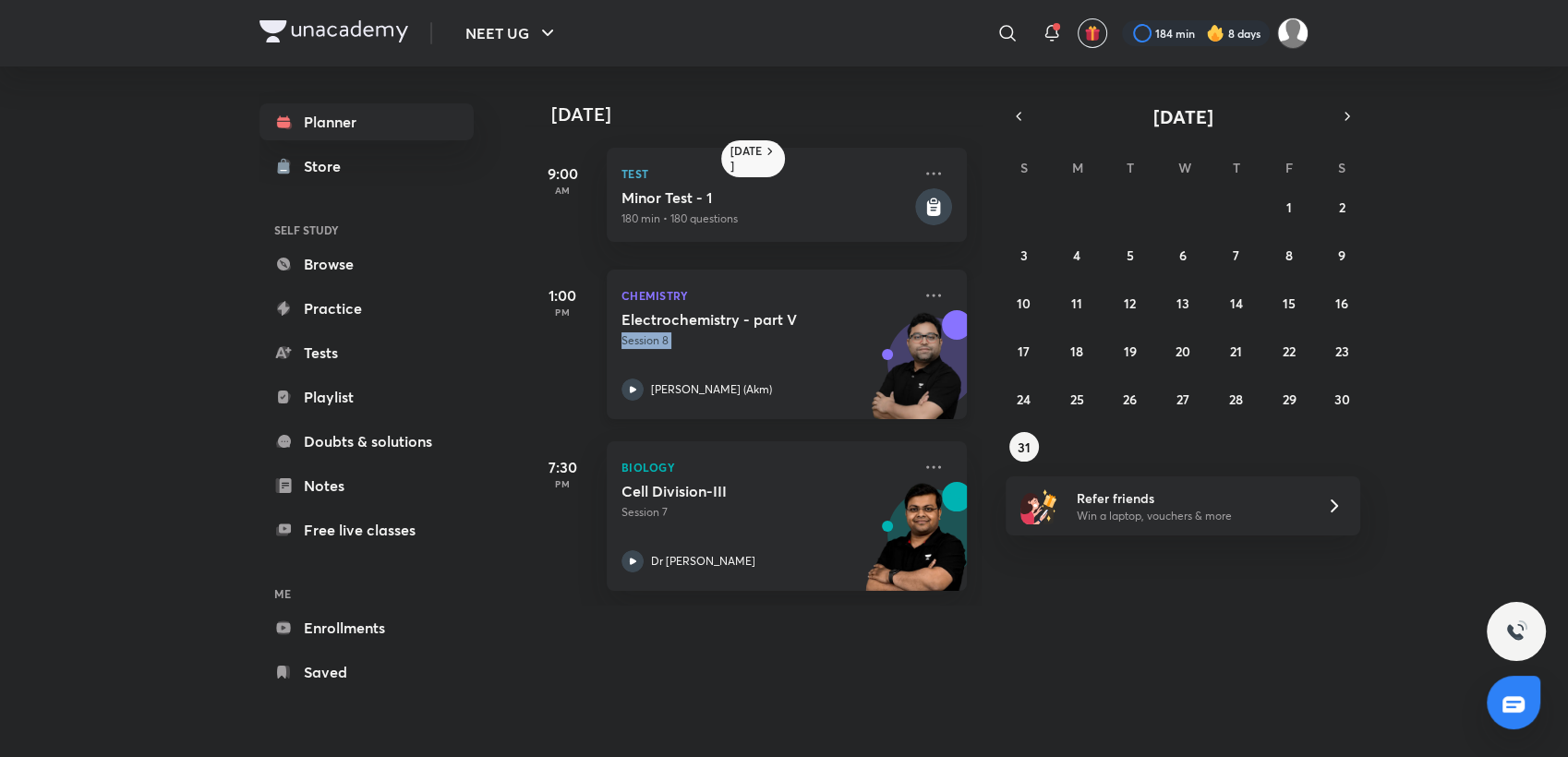
click at [757, 356] on div "Electrochemistry - part V Session 8 [PERSON_NAME] (Akm)" at bounding box center [766, 355] width 290 height 90
drag, startPoint x: 757, startPoint y: 356, endPoint x: 644, endPoint y: 333, distance: 115.3
click at [644, 333] on p "Session 8" at bounding box center [766, 341] width 290 height 16
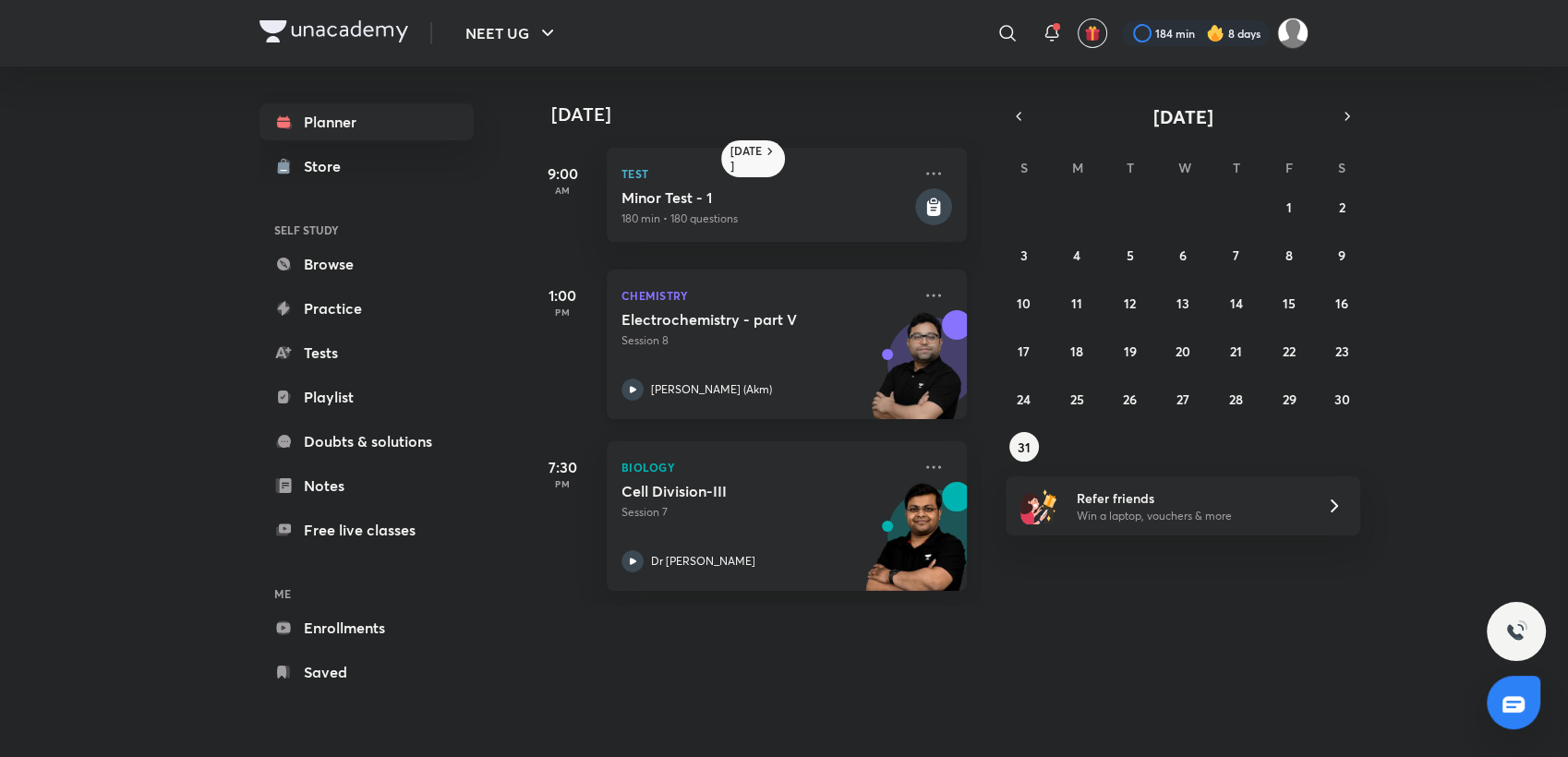
click at [624, 326] on h5 "Electrochemistry - part V" at bounding box center [737, 319] width 230 height 18
click at [779, 382] on div "[PERSON_NAME] (Akm)" at bounding box center [766, 390] width 290 height 22
